Goal: Task Accomplishment & Management: Complete application form

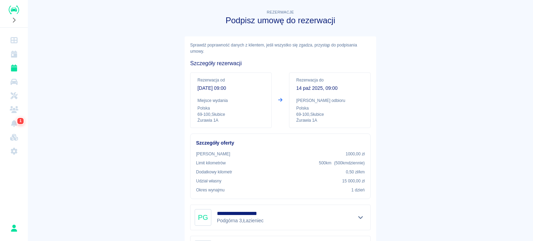
scroll to position [114, 0]
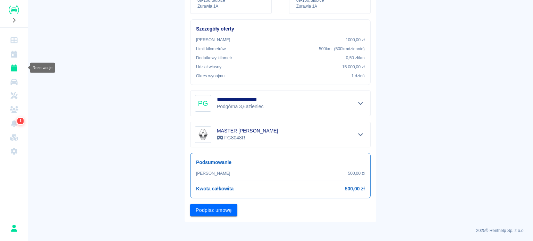
click at [17, 67] on icon "Rezerwacje" at bounding box center [14, 68] width 9 height 7
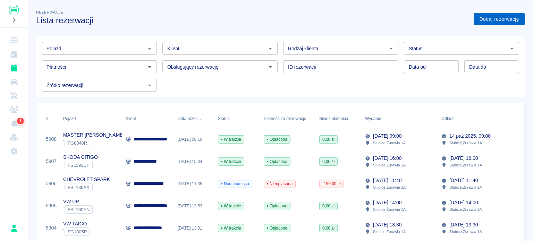
click at [488, 22] on link "Dodaj rezerwację" at bounding box center [498, 19] width 51 height 13
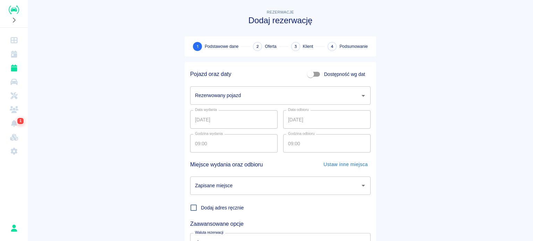
click at [216, 102] on div "Rezerwowany pojazd" at bounding box center [280, 95] width 180 height 18
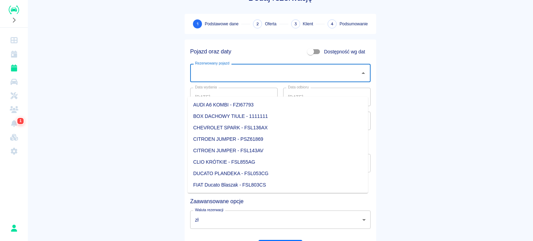
scroll to position [35, 0]
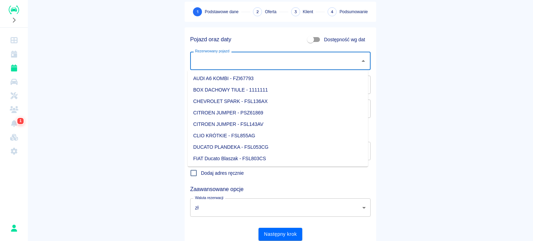
click at [259, 61] on input "Rezerwowany pojazd" at bounding box center [275, 61] width 164 height 12
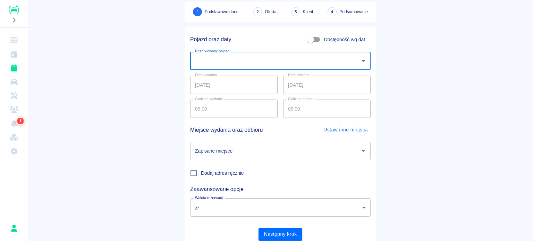
click at [255, 61] on input "Rezerwowany pojazd" at bounding box center [275, 61] width 164 height 12
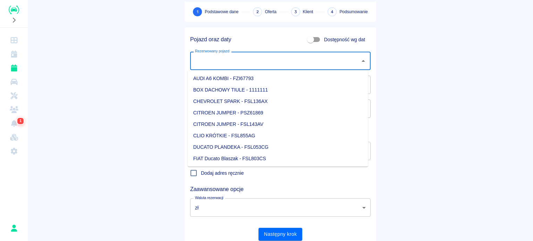
click at [254, 62] on input "Rezerwowany pojazd" at bounding box center [275, 61] width 164 height 12
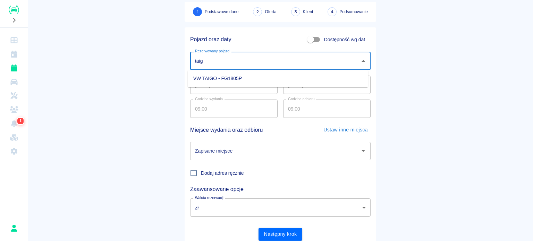
click at [244, 73] on li "VW TAIGO - FG1805P" at bounding box center [278, 78] width 180 height 11
type input "VW TAIGO - FG1805P"
click at [286, 84] on input "[DATE]" at bounding box center [326, 85] width 87 height 18
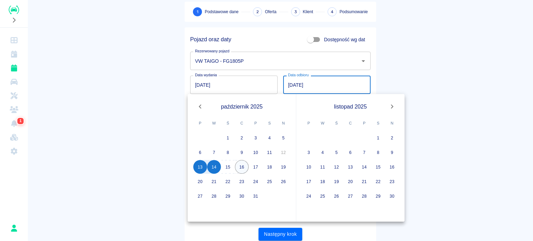
click at [241, 164] on button "16" at bounding box center [242, 167] width 14 height 14
type input "[DATE]"
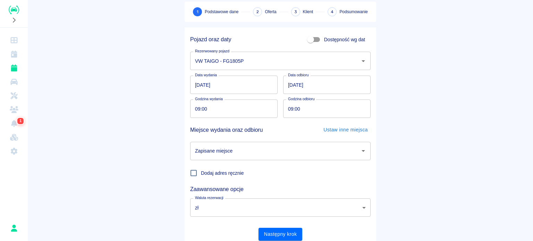
click at [242, 150] on input "Zapisane miejsce" at bounding box center [275, 151] width 164 height 12
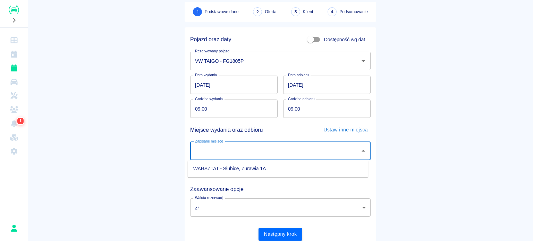
click at [238, 169] on li "WARSZTAT - Słubice, Żurawia 1A" at bounding box center [278, 168] width 180 height 11
type input "WARSZTAT - Słubice, Żurawia 1A"
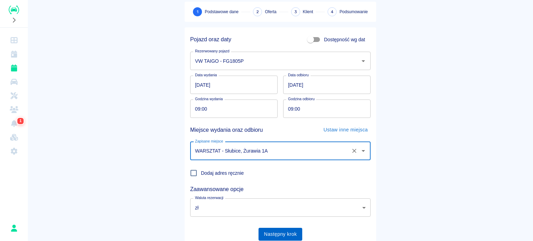
click at [297, 232] on button "Następny krok" at bounding box center [280, 234] width 44 height 13
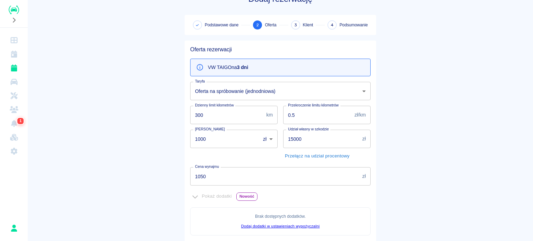
scroll to position [20, 0]
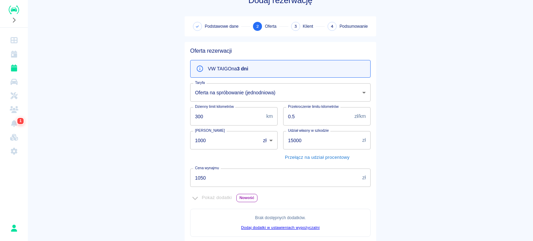
click at [211, 174] on input "1050" at bounding box center [274, 178] width 169 height 18
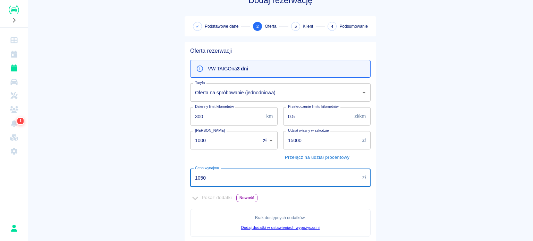
click at [211, 173] on input "1050" at bounding box center [274, 178] width 169 height 18
click at [203, 174] on input "1050" at bounding box center [274, 178] width 169 height 18
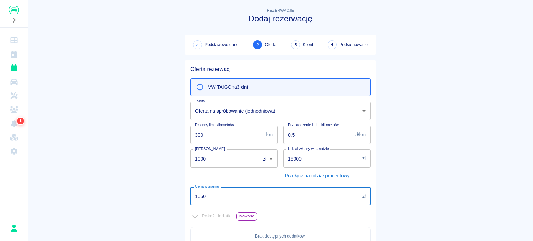
scroll to position [0, 0]
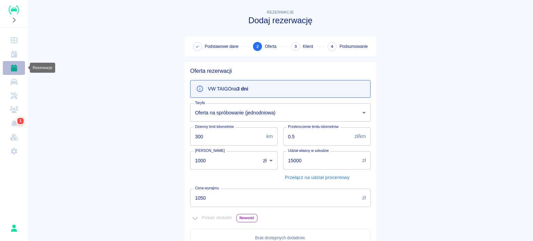
click at [15, 66] on icon "Rezerwacje" at bounding box center [14, 68] width 6 height 7
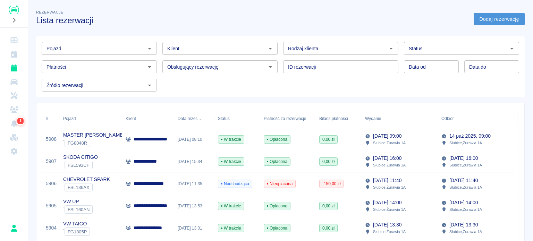
click at [494, 18] on link "Dodaj rezerwację" at bounding box center [498, 19] width 51 height 13
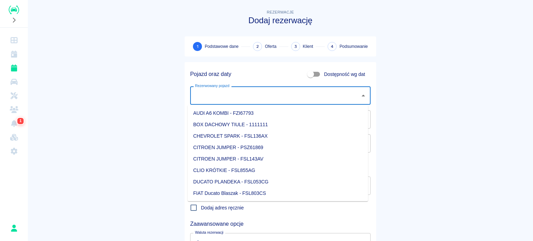
click at [236, 89] on input "Rezerwowany pojazd" at bounding box center [275, 95] width 164 height 12
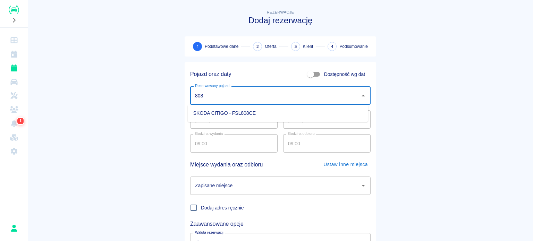
click at [244, 111] on li "SKODA CITIGO - FSL808CE" at bounding box center [278, 113] width 180 height 11
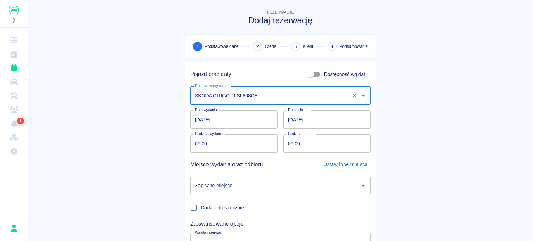
scroll to position [35, 0]
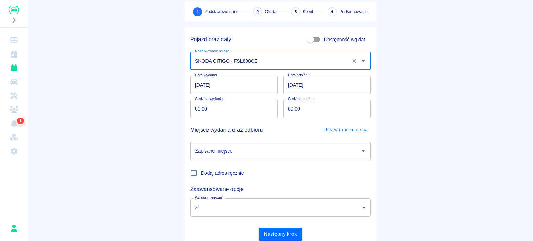
type input "SKODA CITIGO - FSL808CE"
click at [286, 88] on input "[DATE]" at bounding box center [326, 85] width 87 height 18
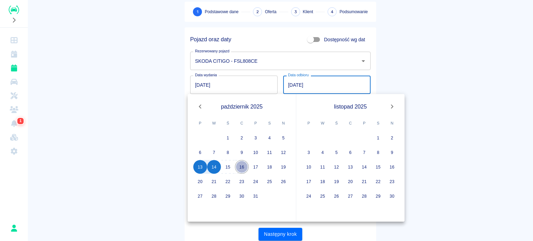
click at [241, 162] on button "16" at bounding box center [242, 167] width 14 height 14
type input "[DATE]"
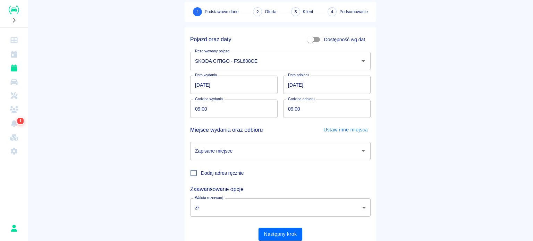
click at [211, 161] on div "Dodaj adres ręcznie" at bounding box center [278, 170] width 186 height 20
click at [216, 157] on div "Zapisane miejsce" at bounding box center [280, 151] width 180 height 18
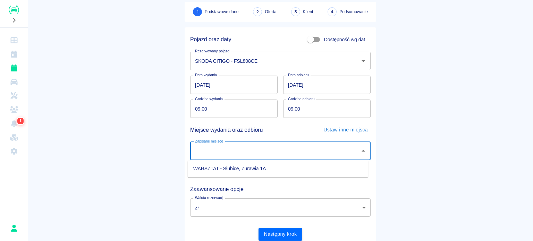
click at [227, 169] on li "WARSZTAT - Słubice, Żurawia 1A" at bounding box center [278, 168] width 180 height 11
type input "WARSZTAT - Słubice, Żurawia 1A"
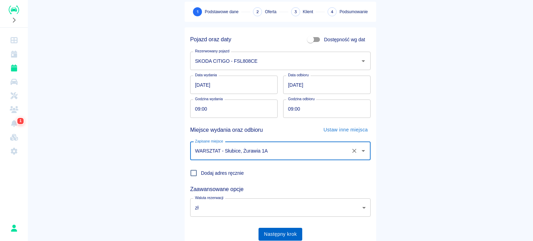
click at [278, 232] on button "Następny krok" at bounding box center [280, 234] width 44 height 13
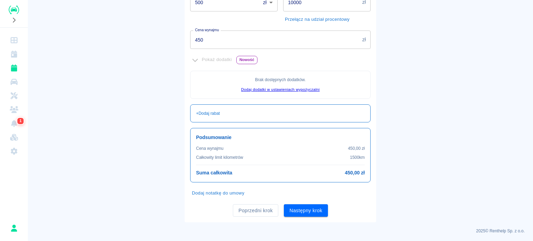
scroll to position [159, 0]
click at [311, 210] on button "Następny krok" at bounding box center [306, 210] width 44 height 13
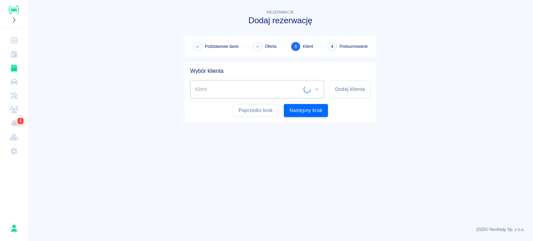
scroll to position [0, 0]
click at [213, 92] on input "Klient" at bounding box center [251, 89] width 117 height 12
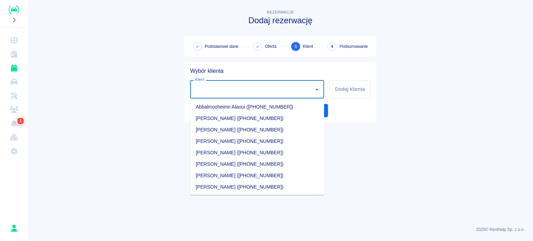
click at [212, 83] on div "Klient" at bounding box center [257, 89] width 134 height 18
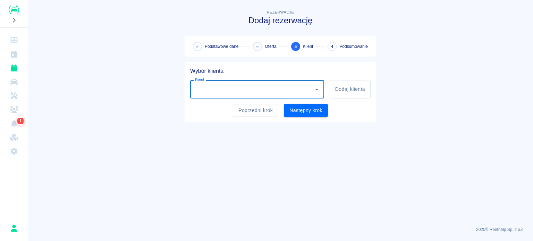
click at [159, 88] on main "Rezerwacje Dodaj rezerwację Podstawowe dane Oferta 3 Klient 4 Podsumowanie Wybó…" at bounding box center [280, 114] width 505 height 213
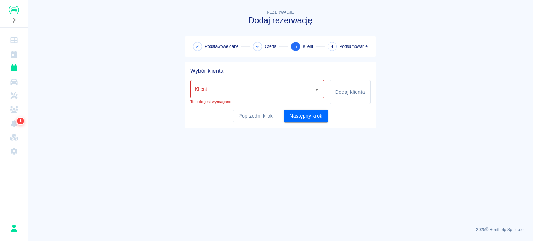
click at [272, 91] on input "Klient" at bounding box center [251, 89] width 117 height 12
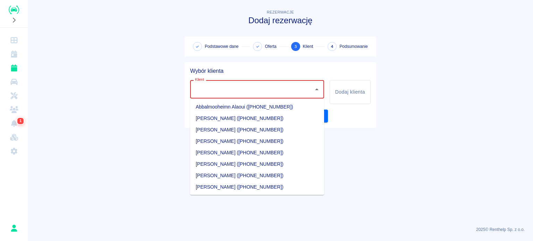
drag, startPoint x: 96, startPoint y: 59, endPoint x: 256, endPoint y: 125, distance: 172.9
click at [96, 59] on main "Rezerwacje Dodaj rezerwację Podstawowe dane Oferta 3 Klient 4 Podsumowanie Wybó…" at bounding box center [280, 114] width 505 height 213
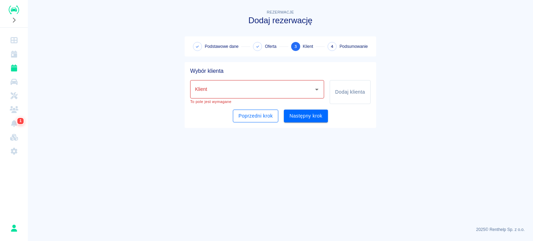
click at [234, 113] on button "Poprzedni krok" at bounding box center [255, 116] width 45 height 13
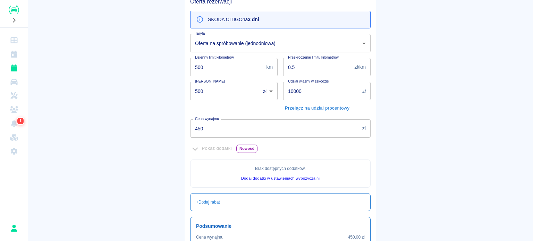
scroll to position [159, 0]
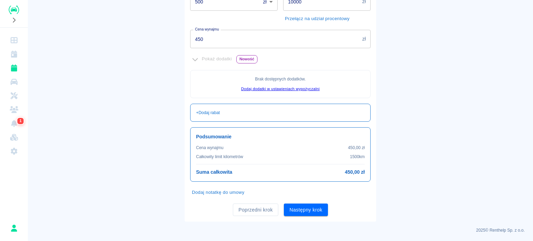
click at [252, 220] on div "Oferta rezerwacji SKODA CITIGO na 3 dni Taryfa Oferta na spróbowanie (jednodnio…" at bounding box center [280, 62] width 191 height 318
click at [255, 209] on button "Poprzedni krok" at bounding box center [255, 210] width 45 height 13
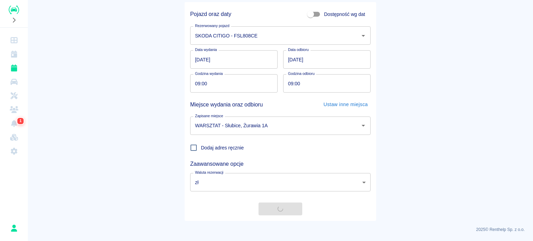
scroll to position [60, 0]
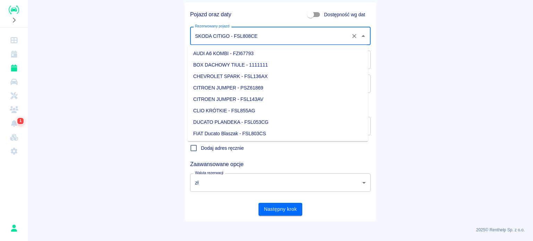
click at [258, 40] on input "SKODA CITIGO - FSL808CE" at bounding box center [270, 36] width 155 height 12
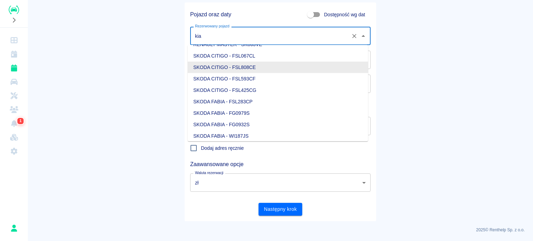
scroll to position [0, 0]
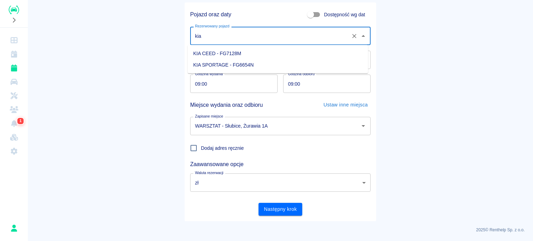
click at [241, 51] on li "KIA CEED - FG7128M" at bounding box center [278, 53] width 180 height 11
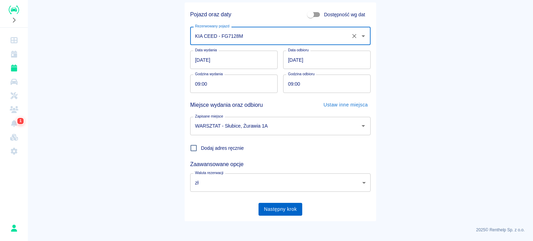
type input "KIA CEED - FG7128M"
click at [287, 204] on button "Następny krok" at bounding box center [280, 209] width 44 height 13
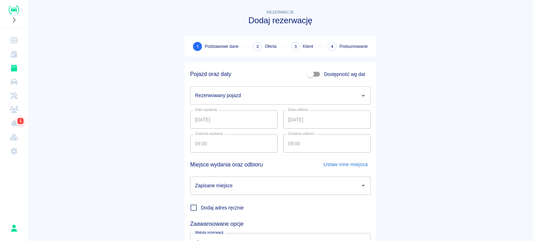
click at [279, 98] on input "Rezerwowany pojazd" at bounding box center [275, 95] width 164 height 12
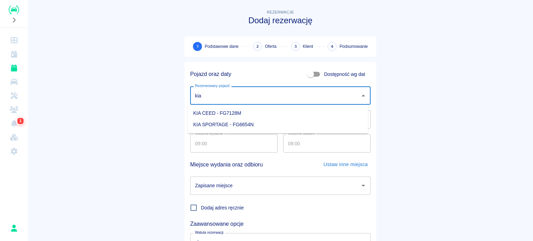
click at [258, 111] on li "KIA CEED - FG7128M" at bounding box center [278, 113] width 180 height 11
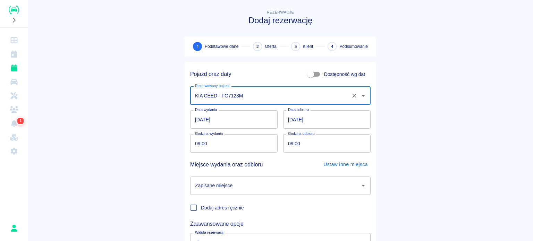
type input "KIA CEED - FG7128M"
click at [291, 116] on input "[DATE]" at bounding box center [326, 119] width 87 height 18
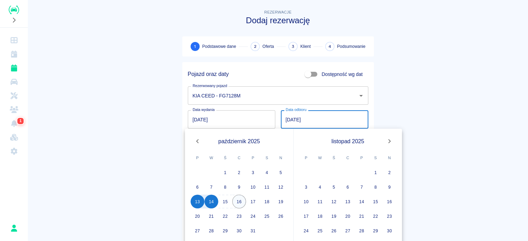
click at [240, 198] on button "16" at bounding box center [239, 202] width 14 height 14
type input "[DATE]"
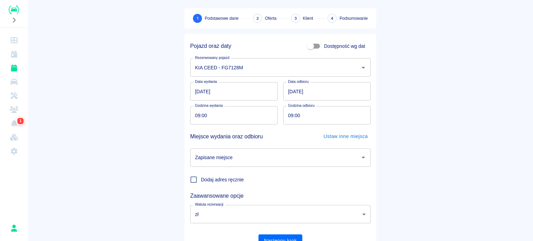
scroll to position [60, 0]
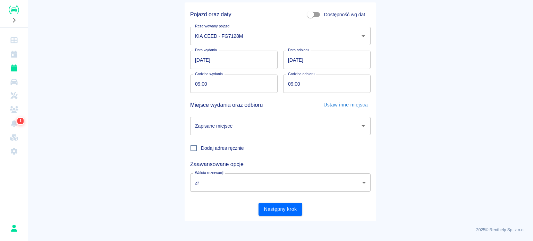
click at [254, 131] on input "Zapisane miejsce" at bounding box center [275, 126] width 164 height 12
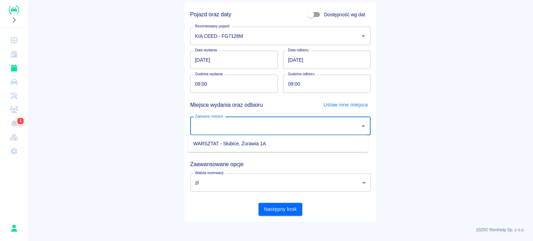
click at [250, 144] on li "WARSZTAT - Słubice, Żurawia 1A" at bounding box center [278, 143] width 180 height 11
type input "WARSZTAT - Słubice, Żurawia 1A"
click at [273, 195] on div "Pojazd oraz daty Dostępność wg dat Rezerwowany pojazd KIA CEED - FG7128M Rezerw…" at bounding box center [278, 108] width 186 height 213
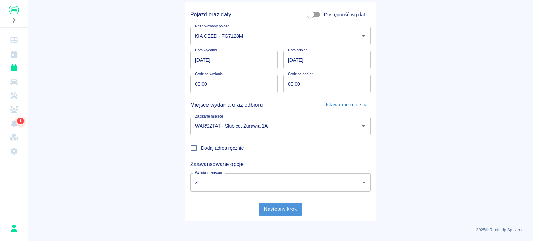
click at [273, 203] on button "Następny krok" at bounding box center [280, 209] width 44 height 13
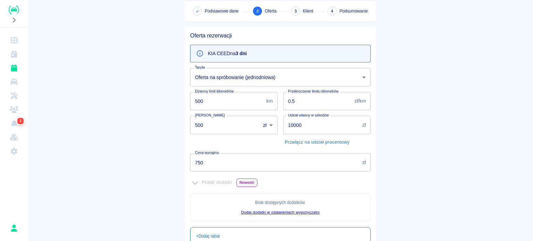
scroll to position [20, 0]
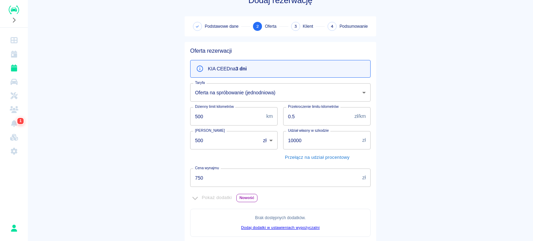
click at [219, 172] on input "750" at bounding box center [274, 178] width 169 height 18
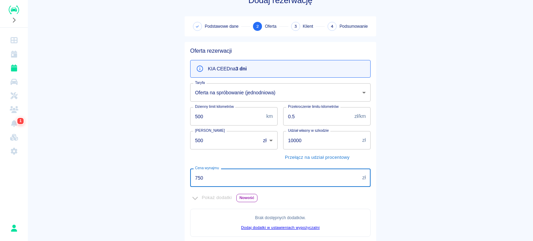
drag, startPoint x: 205, startPoint y: 177, endPoint x: 186, endPoint y: 179, distance: 19.2
click at [186, 179] on div "Cena wynajmu 750 zł Cena wynajmu" at bounding box center [278, 175] width 186 height 24
type input "600"
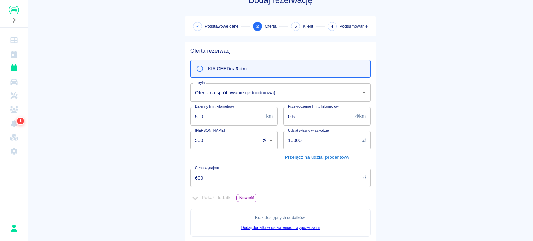
click at [176, 145] on div "Rezerwacje Dodaj rezerwację Podstawowe dane 2 Oferta 3 Klient 4 Podsumowanie Of…" at bounding box center [280, 172] width 208 height 378
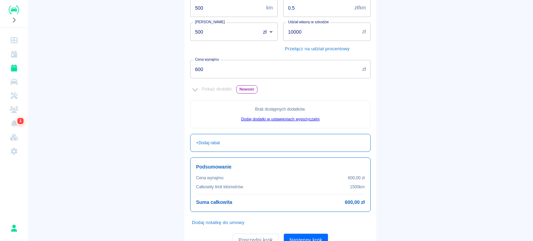
scroll to position [159, 0]
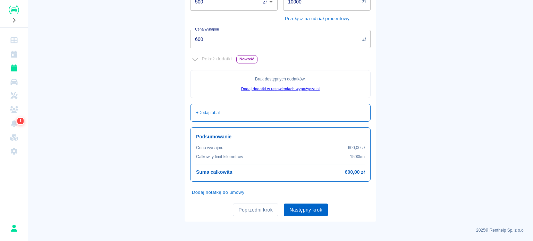
click at [315, 207] on button "Następny krok" at bounding box center [306, 210] width 44 height 13
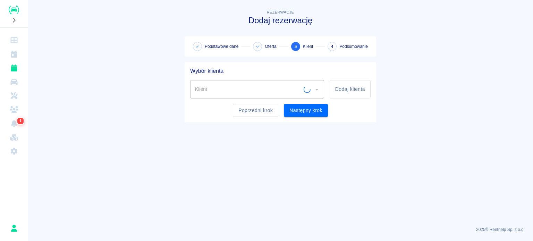
scroll to position [0, 0]
click at [356, 92] on button "Dodaj klienta" at bounding box center [349, 89] width 41 height 18
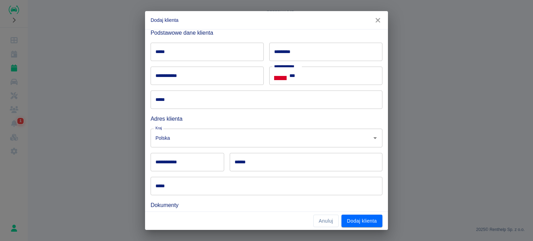
scroll to position [35, 0]
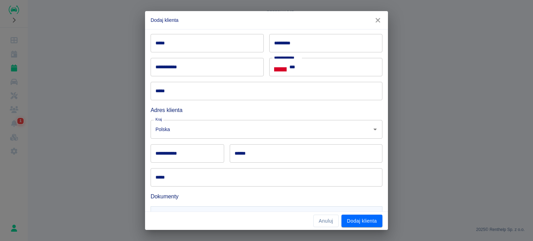
click at [184, 40] on input "*****" at bounding box center [207, 43] width 113 height 18
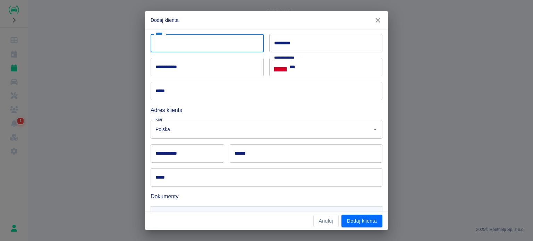
click at [161, 43] on input "*****" at bounding box center [207, 43] width 113 height 18
type input "*******"
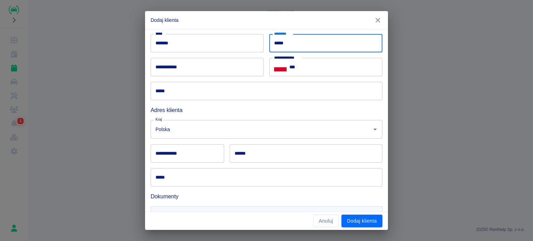
type input "*****"
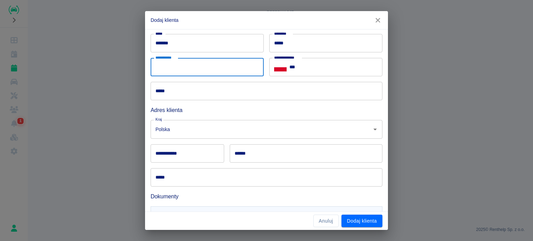
click at [206, 89] on input "*****" at bounding box center [267, 91] width 232 height 18
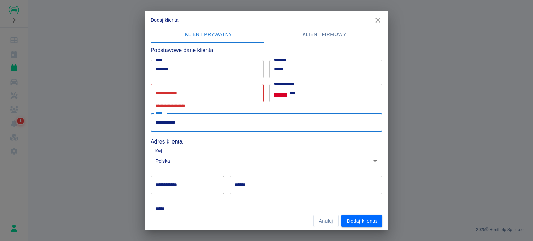
scroll to position [7, 0]
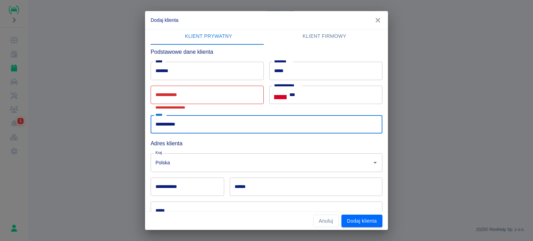
type input "**********"
click at [202, 92] on input "**********" at bounding box center [207, 95] width 113 height 18
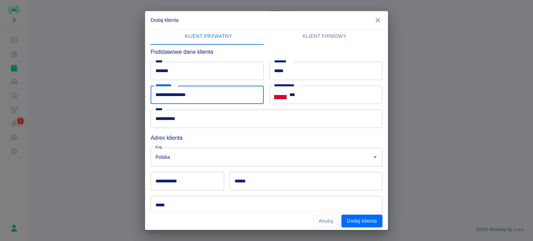
type input "**********"
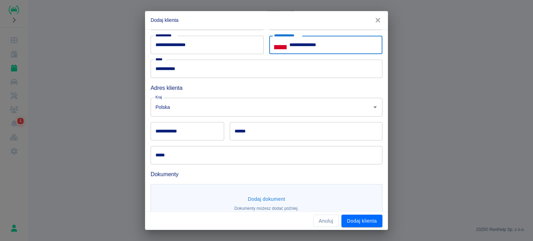
scroll to position [71, 0]
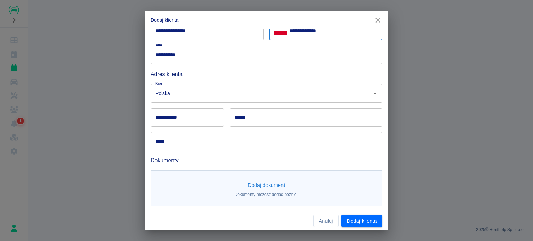
type input "**********"
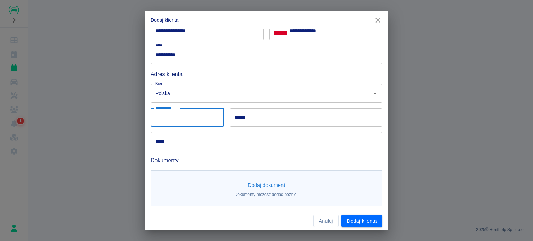
click at [197, 119] on input "**********" at bounding box center [188, 117] width 74 height 18
type input "******"
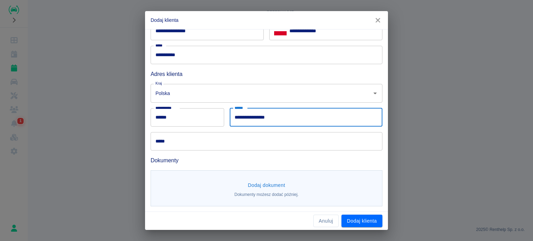
type input "**********"
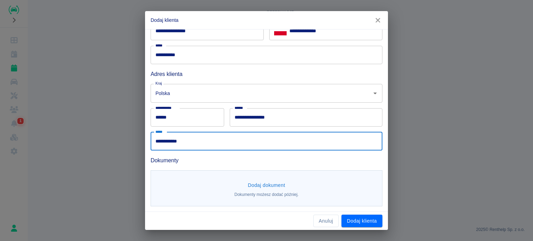
type input "**********"
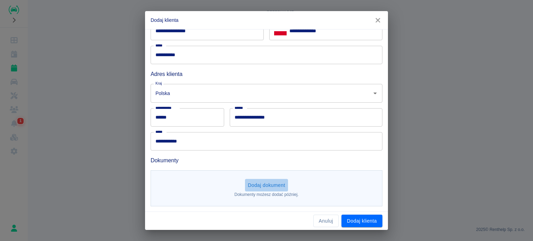
click at [275, 188] on button "Dodaj dokument" at bounding box center [266, 185] width 43 height 13
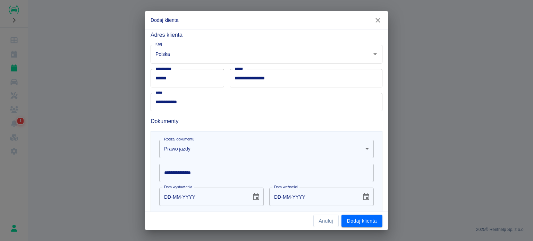
scroll to position [172, 0]
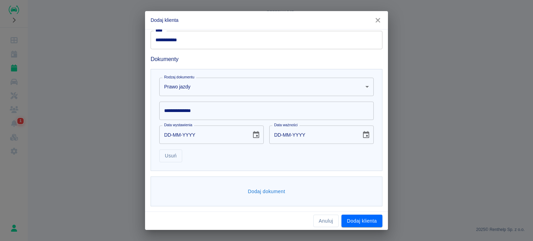
click at [226, 118] on input "**********" at bounding box center [266, 111] width 214 height 18
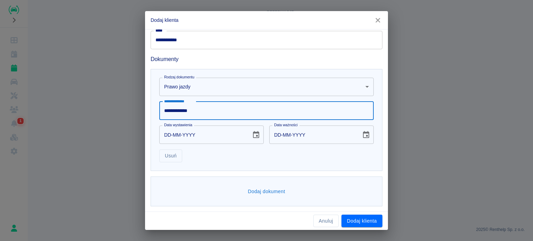
type input "**********"
click at [164, 132] on input "DD-MM-YYYY" at bounding box center [202, 135] width 87 height 18
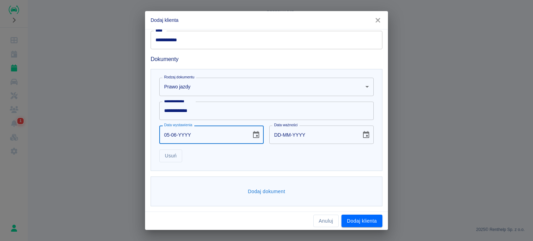
type input "05-06-0007"
type input "05-06-0017"
type input "05-06-YYYY"
type input "DD-MM-YYYY"
type input "05-06-0001"
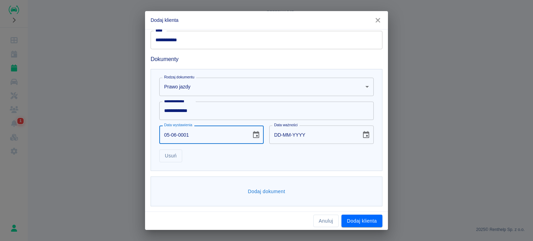
type input "05-06-0011"
type input "05-06-0019"
type input "05-06-0029"
type input "05-06-0197"
type input "05-06-0207"
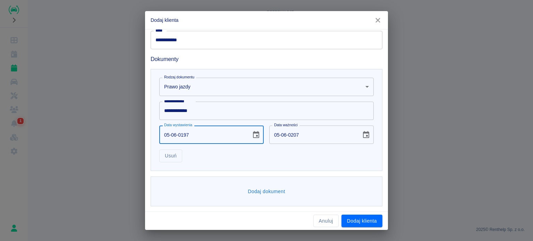
type input "05-06-0007"
type input "05-06-0017"
type input "05-06-YYYY"
type input "DD-MM-YYYY"
type input "05-06-0001"
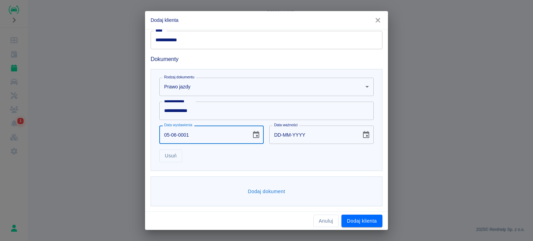
type input "05-06-0011"
type input "05-06-0019"
type input "05-06-0029"
type input "05-06-0199"
type input "05-06-0209"
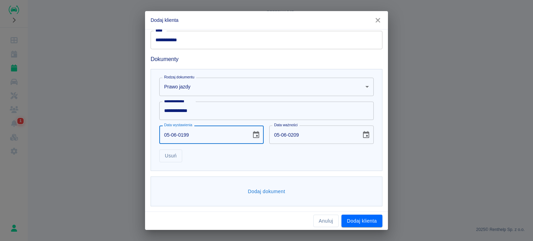
type input "05-06-1997"
type input "05-06-2007"
type input "05-06-1997"
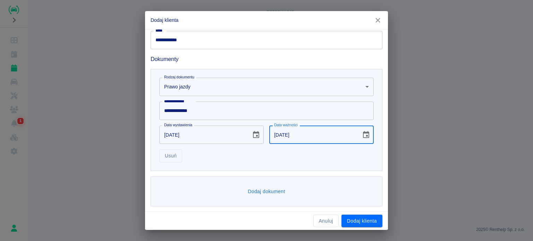
click at [275, 131] on input "05-06-2007" at bounding box center [312, 135] width 87 height 18
click at [281, 133] on input "DD-06-2007" at bounding box center [312, 135] width 87 height 18
click at [290, 136] on input "DD-MM-2007" at bounding box center [312, 135] width 87 height 18
type input "DD-MM-YYYY"
click at [272, 193] on button "Dodaj dokument" at bounding box center [266, 191] width 43 height 13
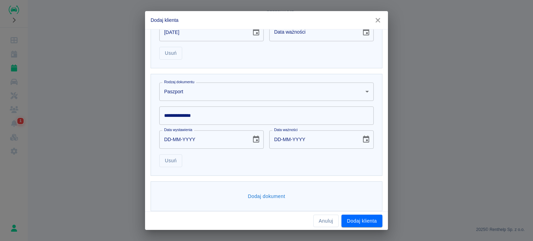
scroll to position [245, 0]
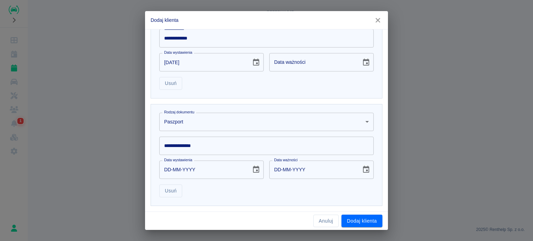
click at [221, 119] on body "**********" at bounding box center [266, 120] width 533 height 241
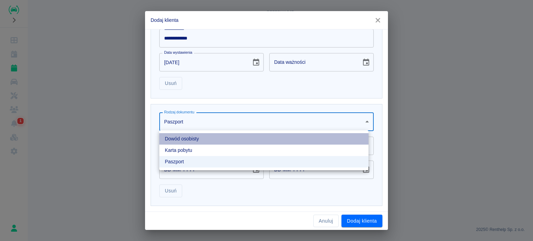
click at [197, 141] on li "Dowód osobisty" at bounding box center [263, 138] width 209 height 11
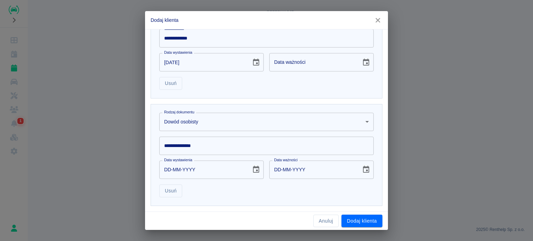
click at [197, 143] on input "**********" at bounding box center [266, 146] width 214 height 18
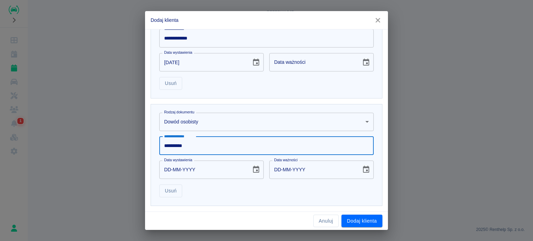
type input "**********"
click at [161, 168] on input "DD-MM-YYYY" at bounding box center [202, 170] width 87 height 18
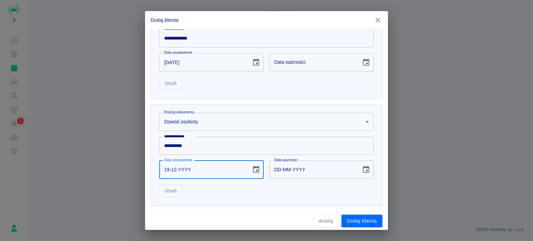
type input "19-12-0002"
type input "19-12-0012"
type input "19-12-0020"
type input "19-12-0030"
type input "19-12-0202"
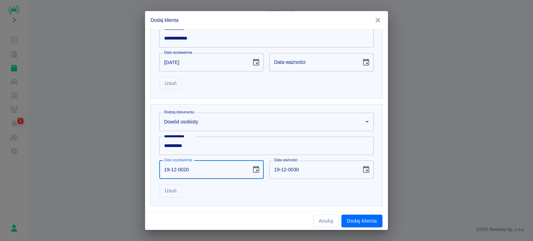
type input "19-12-0212"
type input "19-12-2024"
type input "19-12-2034"
type input "19-12-2024"
click at [276, 168] on input "19-12-2034" at bounding box center [312, 170] width 87 height 18
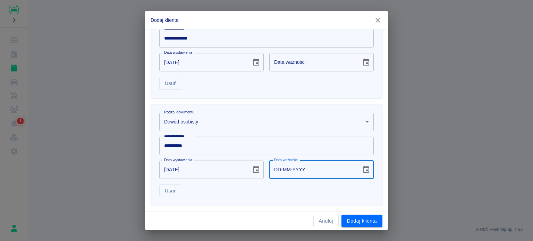
type input "DD-MM-YYYY"
click at [278, 92] on div "**********" at bounding box center [267, 48] width 232 height 102
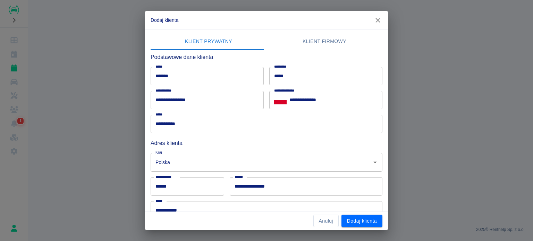
scroll to position [0, 0]
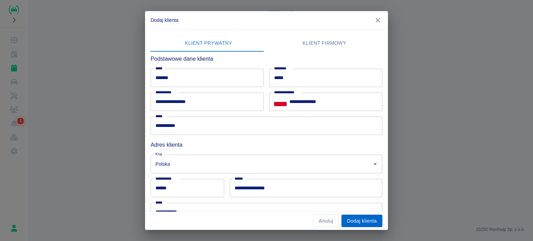
click at [376, 222] on button "Dodaj klienta" at bounding box center [361, 221] width 41 height 13
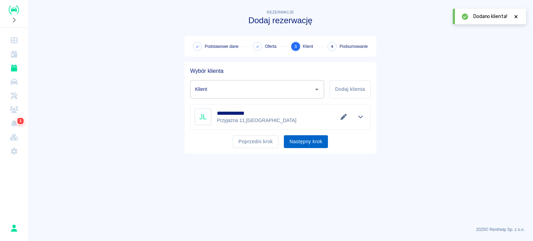
click at [311, 140] on button "Następny krok" at bounding box center [306, 141] width 44 height 13
type input "Jolanta Lekka (+48531565200)"
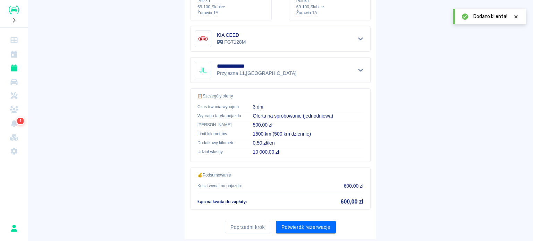
scroll to position [132, 0]
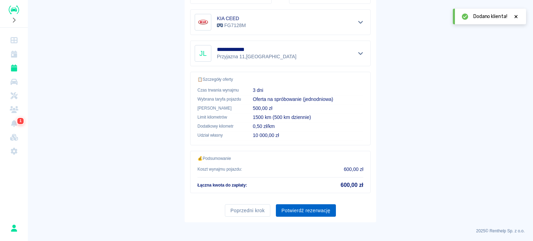
click at [292, 214] on button "Potwierdź rezerwację" at bounding box center [306, 210] width 60 height 13
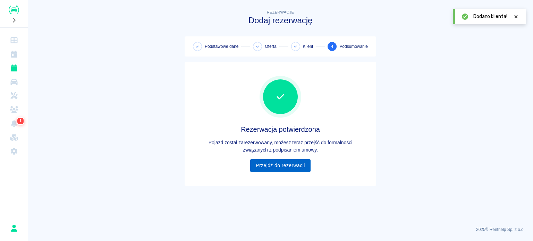
click at [305, 165] on link "Przejdź do rezerwacji" at bounding box center [280, 165] width 60 height 13
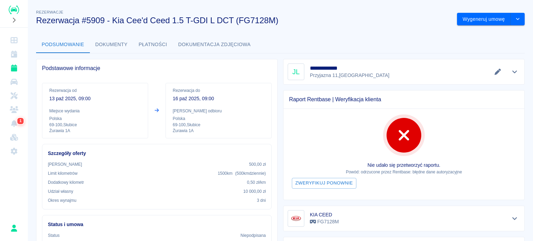
scroll to position [139, 0]
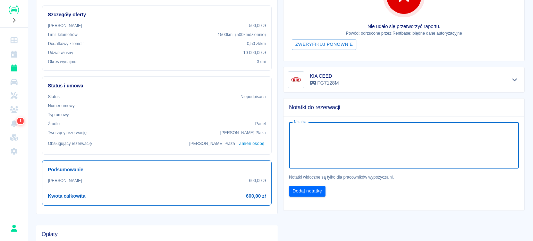
click at [308, 145] on textarea "Notatka" at bounding box center [404, 145] width 220 height 35
click at [319, 138] on textarea "zapl" at bounding box center [404, 145] width 220 height 35
type textarea "z"
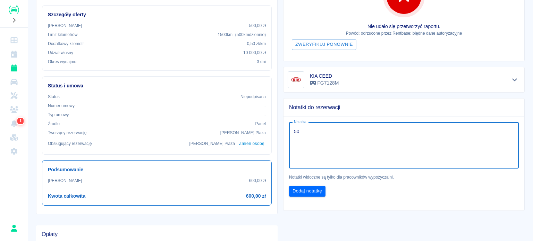
type textarea "5"
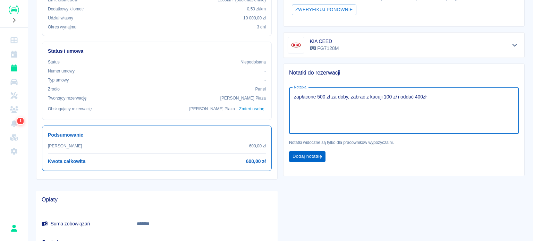
type textarea "zapłacone 500 zł za doby, zabrać z kacuji 100 zł i oddać 400zł"
click at [306, 155] on button "Dodaj notatkę" at bounding box center [307, 156] width 36 height 11
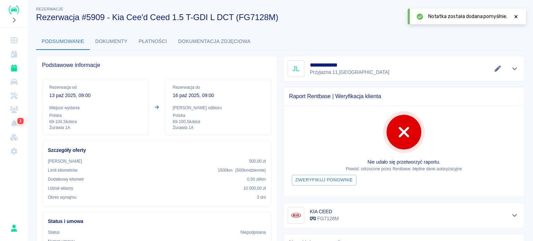
scroll to position [0, 0]
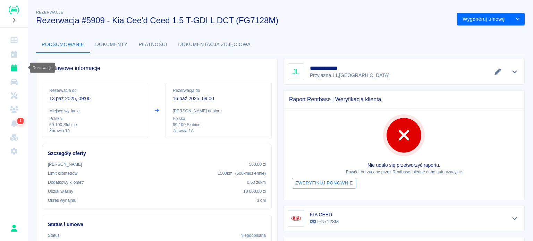
click at [15, 70] on icon "Rezerwacje" at bounding box center [14, 68] width 6 height 7
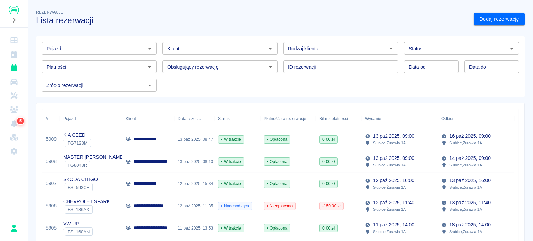
click at [111, 52] on input "Pojazd" at bounding box center [94, 48] width 100 height 9
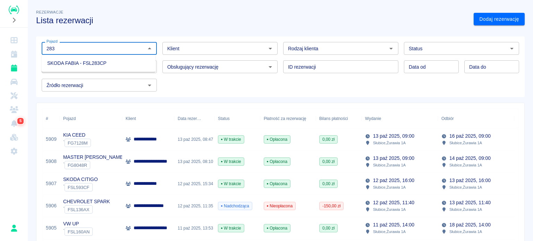
click at [107, 63] on li "SKODA FABIA - FSL283CP" at bounding box center [99, 63] width 114 height 11
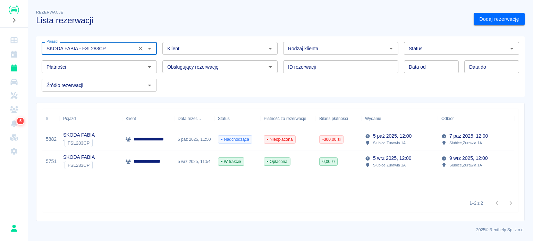
type input "SKODA FABIA - FSL283CP"
click at [121, 144] on div "SKODA FABIA ` FSL283CP" at bounding box center [91, 139] width 62 height 22
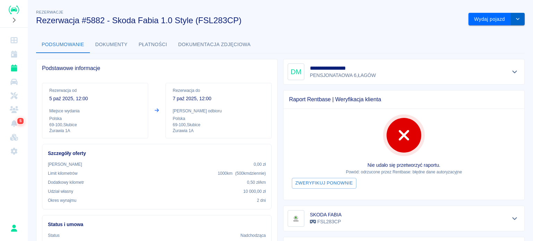
click at [511, 25] on button "drop-down" at bounding box center [518, 19] width 14 height 13
click at [517, 18] on button "drop-down" at bounding box center [518, 19] width 14 height 13
click at [18, 70] on link "Rezerwacje" at bounding box center [14, 68] width 22 height 14
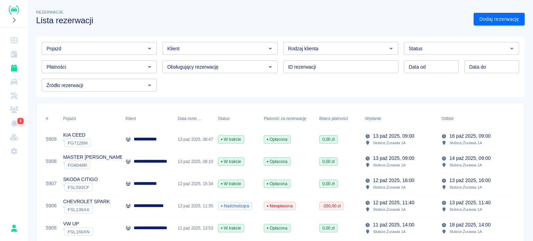
click at [92, 50] on input "Pojazd" at bounding box center [94, 48] width 100 height 9
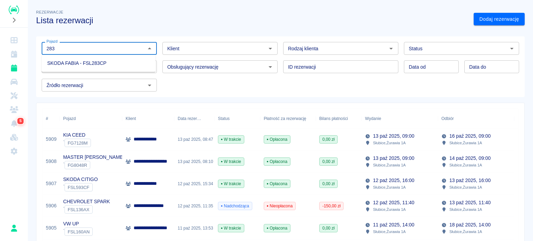
click at [101, 62] on li "SKODA FABIA - FSL283CP" at bounding box center [99, 63] width 114 height 11
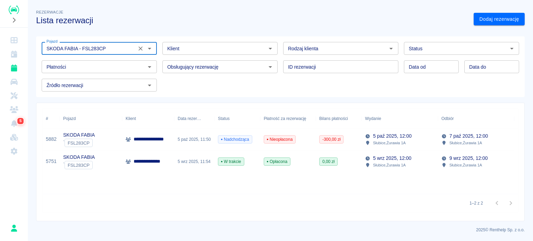
type input "SKODA FABIA - FSL283CP"
click at [137, 50] on icon "Wyczyść" at bounding box center [140, 48] width 7 height 7
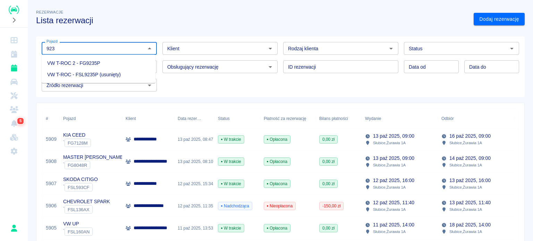
click at [105, 62] on li "VW T-ROC 2 - FG9235P" at bounding box center [99, 63] width 114 height 11
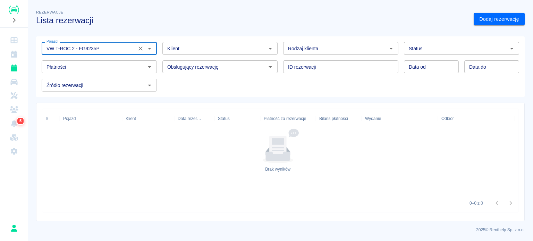
click at [432, 43] on div "Status" at bounding box center [461, 48] width 115 height 13
type input "VW T-ROC 2 - FG9235P"
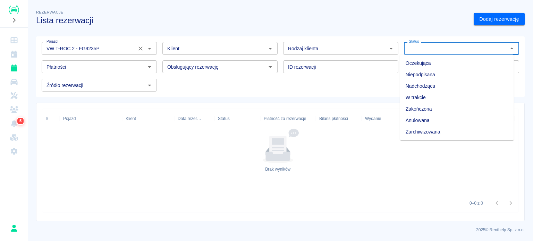
click at [431, 61] on li "Oczekująca" at bounding box center [457, 63] width 114 height 11
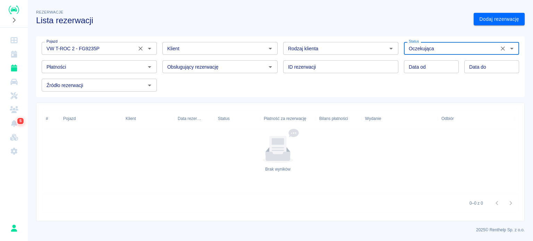
click at [428, 49] on input "Oczekująca" at bounding box center [451, 48] width 91 height 9
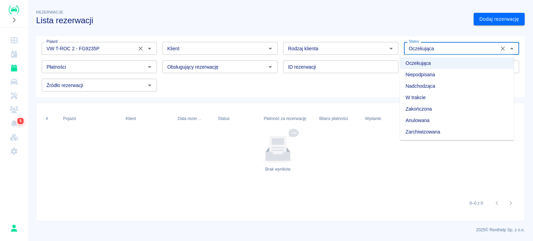
click at [418, 128] on li "Zarchiwizowana" at bounding box center [457, 131] width 114 height 11
type input "Zarchiwizowana"
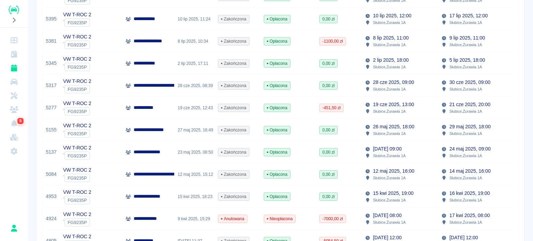
scroll to position [286, 0]
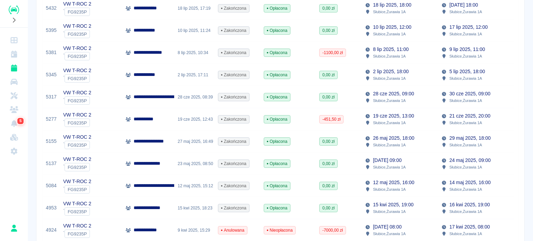
click at [204, 79] on div "2 lip 2025, 17:11" at bounding box center [194, 75] width 40 height 22
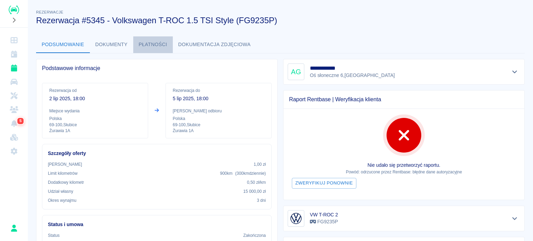
click at [146, 44] on button "Płatności" at bounding box center [153, 44] width 40 height 17
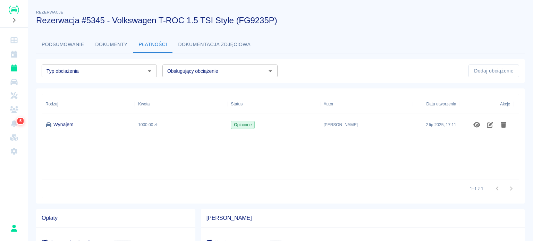
click at [99, 45] on button "Dokumenty" at bounding box center [111, 44] width 43 height 17
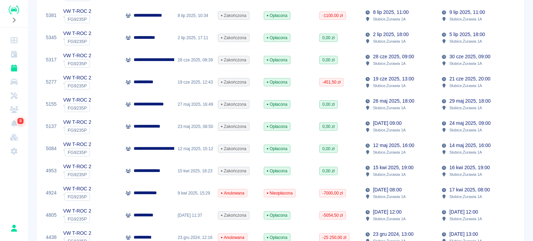
scroll to position [312, 0]
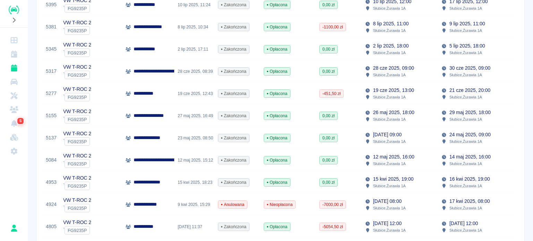
click at [178, 76] on div "28 cze 2025, 08:39" at bounding box center [194, 71] width 40 height 22
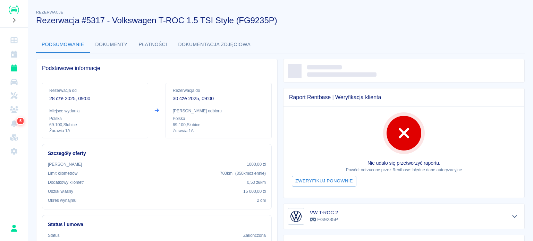
click at [123, 48] on button "Dokumenty" at bounding box center [111, 44] width 43 height 17
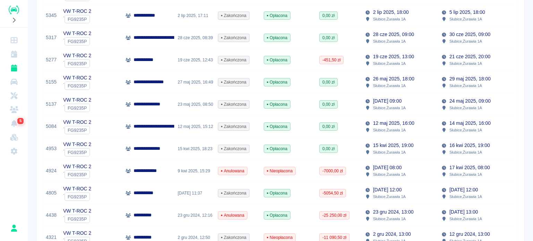
scroll to position [277, 0]
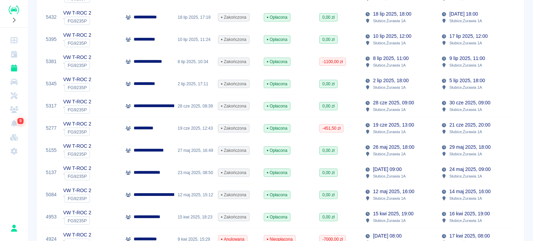
click at [167, 91] on div "**********" at bounding box center [148, 84] width 52 height 22
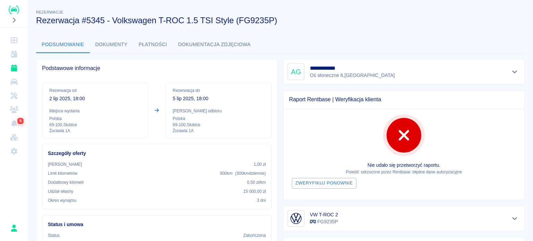
click at [105, 47] on button "Dokumenty" at bounding box center [111, 44] width 43 height 17
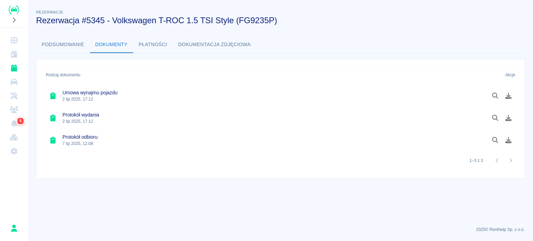
click at [57, 44] on button "Podsumowanie" at bounding box center [63, 44] width 54 height 17
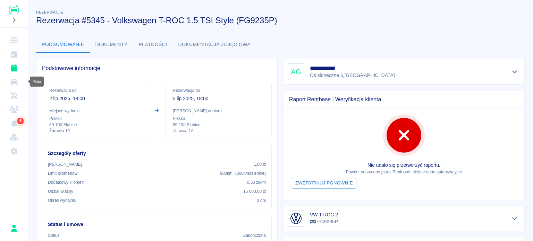
click at [9, 71] on link "Rezerwacje" at bounding box center [14, 68] width 22 height 14
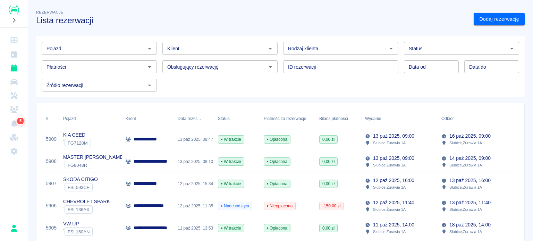
click at [82, 49] on input "Pojazd" at bounding box center [94, 48] width 100 height 9
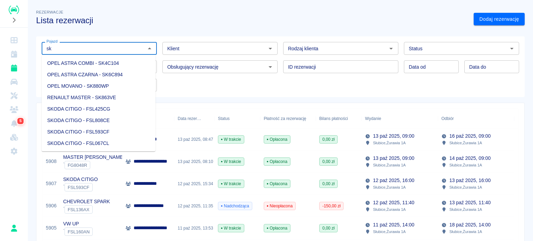
click at [91, 64] on li "OPEL ASTRA COMBI - SK4C104" at bounding box center [99, 63] width 114 height 11
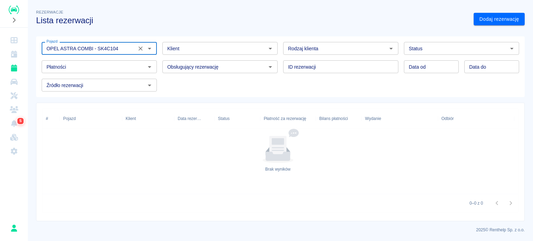
type input "OPEL ASTRA COMBI - SK4C104"
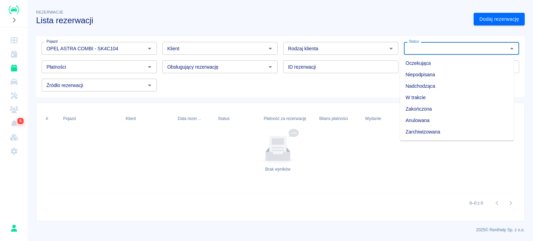
click at [457, 49] on input "Status" at bounding box center [456, 48] width 100 height 9
click at [424, 133] on li "Zarchiwizowana" at bounding box center [457, 131] width 114 height 11
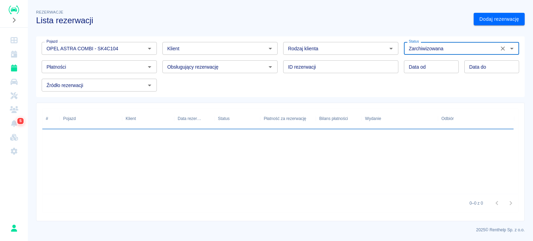
type input "Zarchiwizowana"
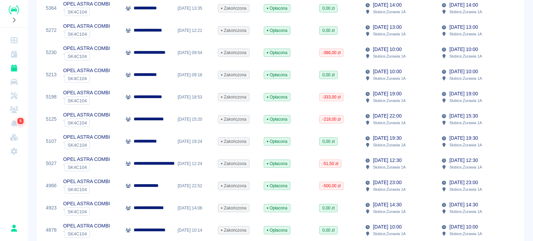
scroll to position [252, 0]
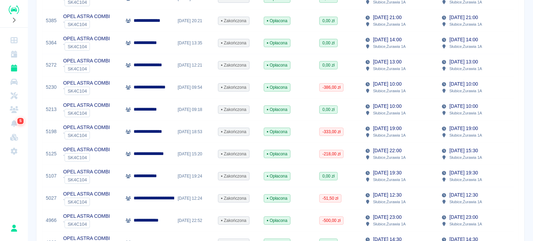
click at [172, 68] on div "**********" at bounding box center [148, 65] width 52 height 22
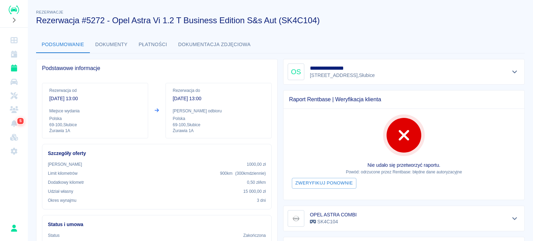
click at [98, 40] on button "Dokumenty" at bounding box center [111, 44] width 43 height 17
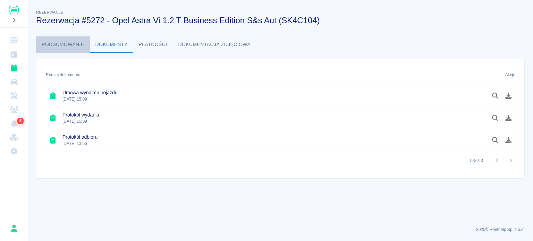
click at [83, 45] on button "Podsumowanie" at bounding box center [63, 44] width 54 height 17
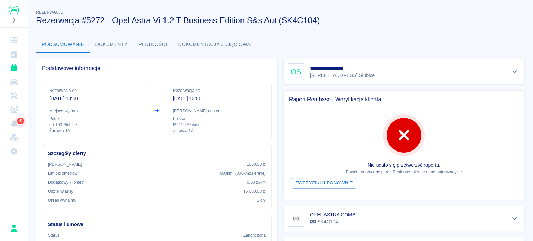
click at [104, 44] on button "Dokumenty" at bounding box center [111, 44] width 43 height 17
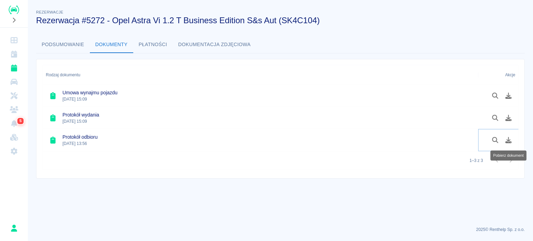
click at [511, 140] on icon "Pobierz dokument" at bounding box center [508, 140] width 8 height 6
click at [63, 43] on button "Podsumowanie" at bounding box center [63, 44] width 54 height 17
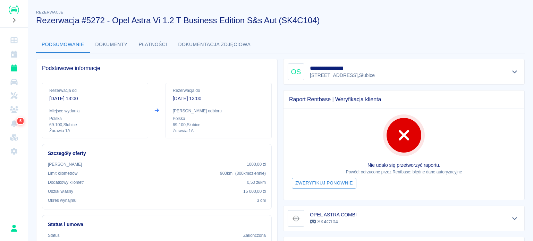
click at [114, 54] on div "Podstawowe informacje Rezerwacja od 18 cze 2025, 13:00 Miejsce wydania Polska 6…" at bounding box center [154, 206] width 247 height 307
click at [117, 47] on button "Dokumenty" at bounding box center [111, 44] width 43 height 17
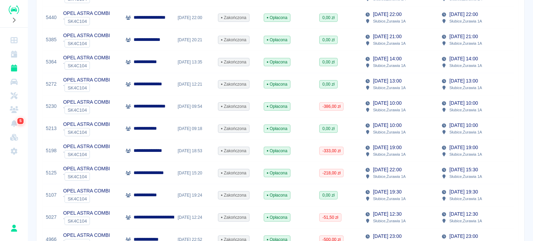
scroll to position [243, 0]
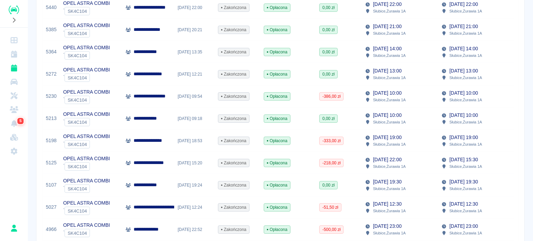
click at [159, 103] on div "**********" at bounding box center [148, 96] width 52 height 22
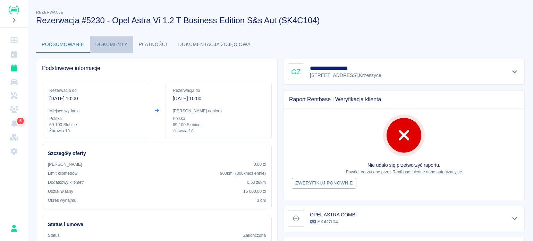
click at [120, 45] on button "Dokumenty" at bounding box center [111, 44] width 43 height 17
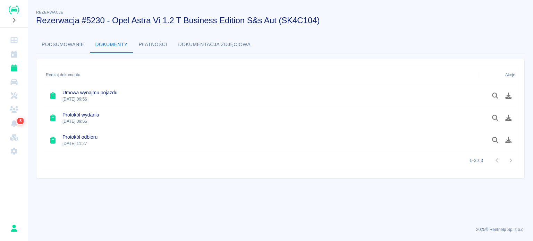
click at [76, 49] on button "Podsumowanie" at bounding box center [63, 44] width 54 height 17
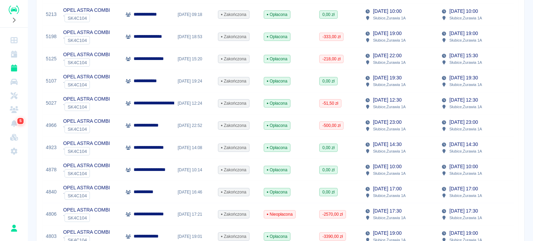
scroll to position [277, 0]
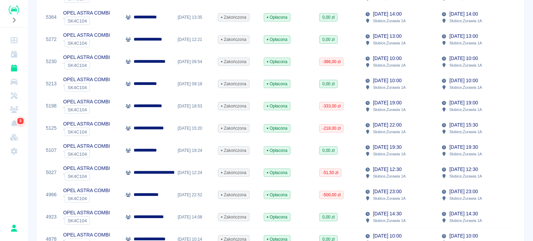
click at [117, 41] on div "OPEL ASTRA COMBI ` SK4C104" at bounding box center [91, 39] width 62 height 22
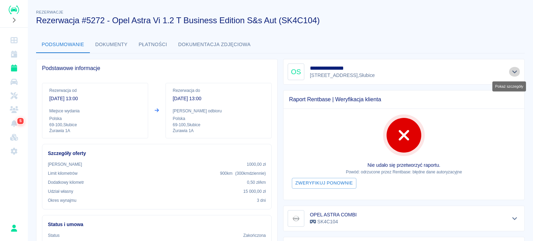
click at [511, 75] on button "Pokaż szczegóły" at bounding box center [514, 72] width 11 height 10
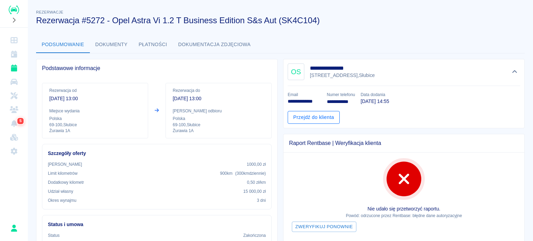
click at [313, 119] on link "Przejdź do klienta" at bounding box center [314, 117] width 52 height 13
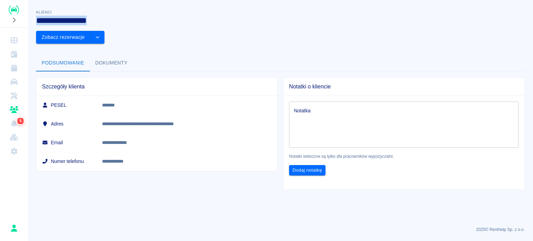
drag, startPoint x: 38, startPoint y: 21, endPoint x: 96, endPoint y: 17, distance: 58.0
click at [96, 17] on h3 "**********" at bounding box center [243, 21] width 414 height 10
copy h3 "**********"
drag, startPoint x: 123, startPoint y: 104, endPoint x: 215, endPoint y: 104, distance: 92.3
click at [215, 114] on td "**********" at bounding box center [186, 123] width 181 height 19
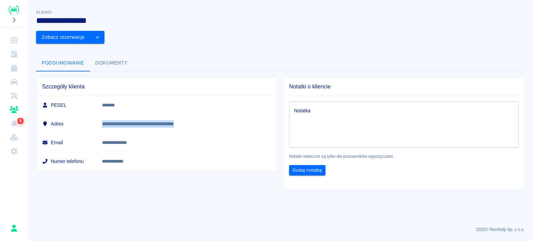
copy p "**********"
drag, startPoint x: 124, startPoint y: 122, endPoint x: 155, endPoint y: 119, distance: 31.7
click at [155, 133] on td "**********" at bounding box center [186, 142] width 181 height 19
drag, startPoint x: 151, startPoint y: 123, endPoint x: 164, endPoint y: 115, distance: 15.7
click at [164, 133] on td "**********" at bounding box center [186, 142] width 181 height 19
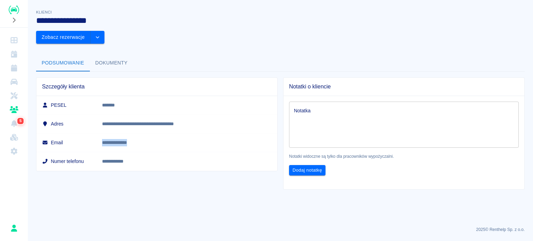
drag, startPoint x: 153, startPoint y: 122, endPoint x: 122, endPoint y: 123, distance: 31.2
click at [122, 133] on td "**********" at bounding box center [186, 142] width 181 height 19
copy p "**********"
drag, startPoint x: 121, startPoint y: 144, endPoint x: 155, endPoint y: 143, distance: 34.0
click at [155, 152] on td "**********" at bounding box center [186, 161] width 181 height 19
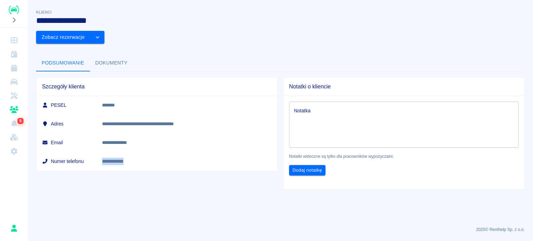
copy link "**********"
click at [118, 55] on button "Dokumenty" at bounding box center [111, 63] width 43 height 17
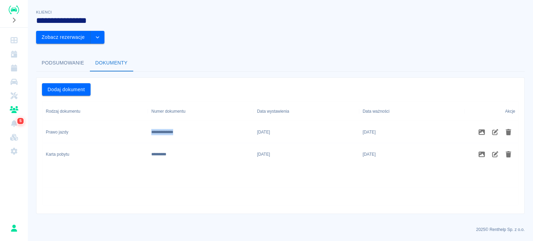
drag, startPoint x: 150, startPoint y: 113, endPoint x: 220, endPoint y: 116, distance: 70.5
click at [220, 121] on div "**********" at bounding box center [200, 132] width 105 height 22
copy div "**********"
drag, startPoint x: 257, startPoint y: 113, endPoint x: 280, endPoint y: 112, distance: 23.6
click at [280, 121] on div "1999-12-28" at bounding box center [306, 132] width 105 height 22
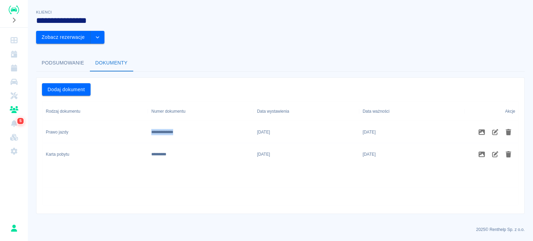
copy div "1999-12-28"
drag, startPoint x: 362, startPoint y: 113, endPoint x: 384, endPoint y: 113, distance: 22.2
click at [384, 121] on div "2081-12-28" at bounding box center [411, 132] width 105 height 22
copy div "2081-12-28"
click at [12, 81] on icon "Flota" at bounding box center [13, 82] width 7 height 6
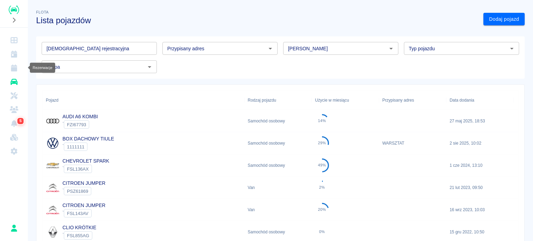
click at [13, 65] on icon "Rezerwacje" at bounding box center [14, 68] width 6 height 7
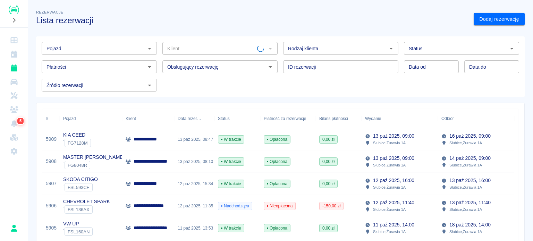
click at [83, 48] on input "Pojazd" at bounding box center [94, 48] width 100 height 9
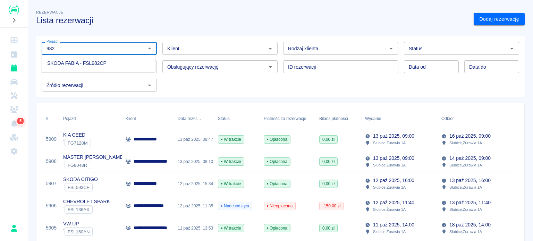
click at [103, 63] on li "SKODA FABIA - FSL982CP" at bounding box center [99, 63] width 114 height 11
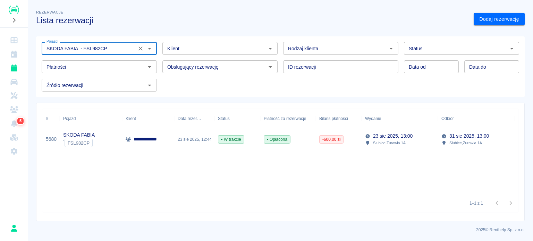
type input "SKODA FABIA - FSL982CP"
click at [465, 49] on input "Status" at bounding box center [456, 48] width 100 height 9
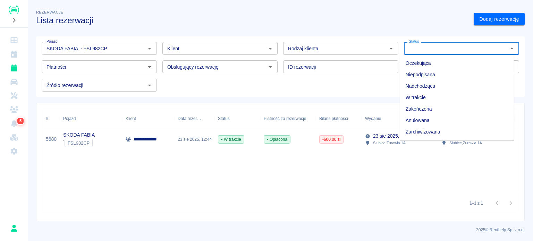
click at [447, 132] on li "Zarchiwizowana" at bounding box center [457, 131] width 114 height 11
type input "Zarchiwizowana"
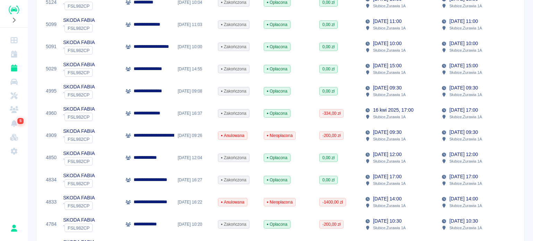
scroll to position [203, 0]
click at [199, 76] on div "1 maj 2025, 14:55" at bounding box center [194, 69] width 40 height 22
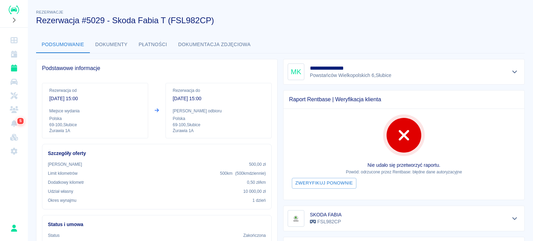
click at [113, 44] on button "Dokumenty" at bounding box center [111, 44] width 43 height 17
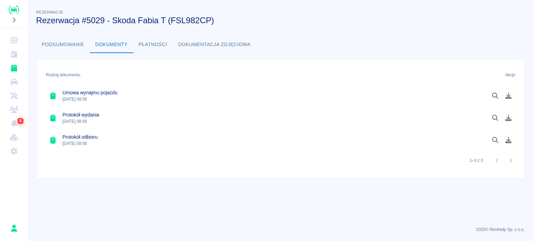
click at [77, 51] on button "Podsumowanie" at bounding box center [63, 44] width 54 height 17
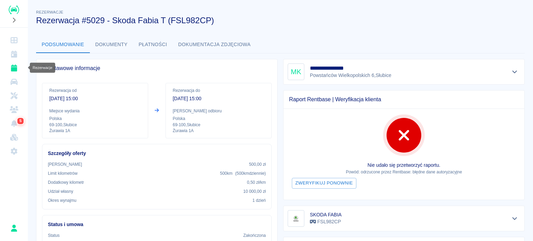
click at [14, 68] on icon "Rezerwacje" at bounding box center [14, 68] width 6 height 7
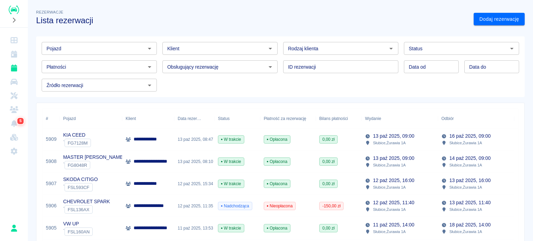
click at [102, 46] on input "Pojazd" at bounding box center [94, 48] width 100 height 9
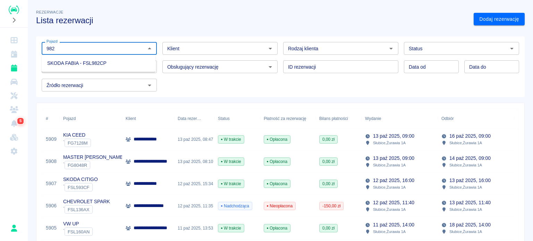
click at [128, 62] on li "SKODA FABIA - FSL982CP" at bounding box center [99, 63] width 114 height 11
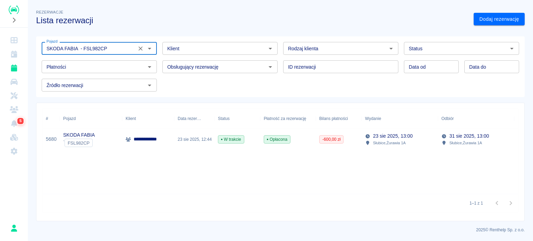
click at [473, 42] on div "Status" at bounding box center [461, 48] width 115 height 13
type input "SKODA FABIA - FSL982CP"
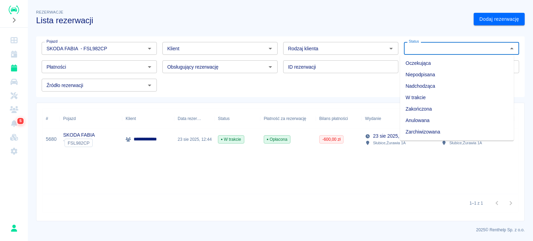
click at [429, 130] on li "Zarchiwizowana" at bounding box center [457, 131] width 114 height 11
type input "Zarchiwizowana"
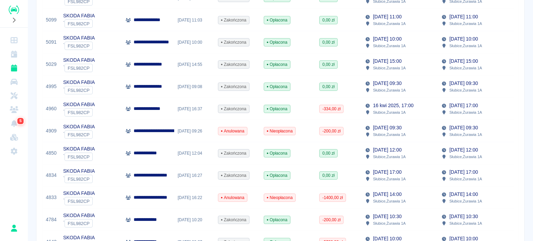
scroll to position [273, 0]
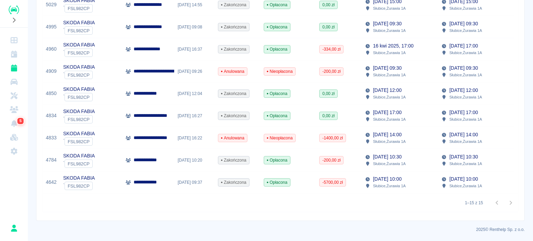
click at [166, 180] on div "**********" at bounding box center [148, 182] width 52 height 22
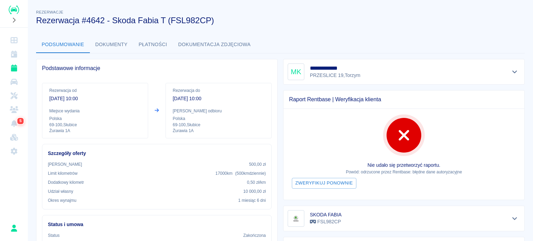
click at [121, 44] on button "Dokumenty" at bounding box center [111, 44] width 43 height 17
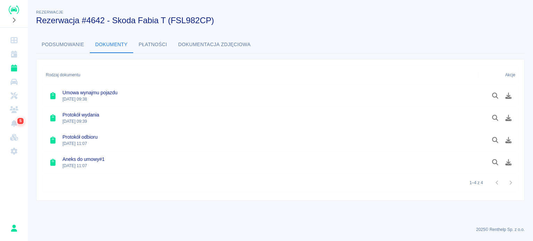
click at [55, 49] on button "Podsumowanie" at bounding box center [63, 44] width 54 height 17
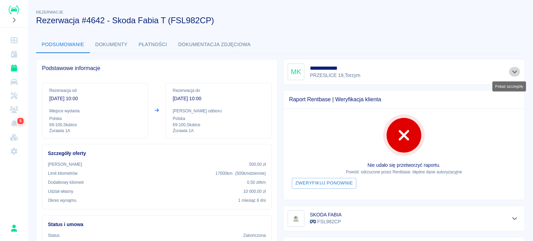
click at [512, 72] on icon "Pokaż szczegóły" at bounding box center [514, 72] width 5 height 3
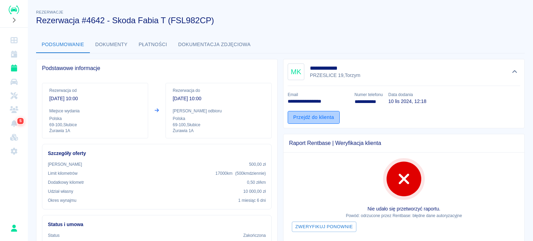
click at [306, 116] on link "Przejdź do klienta" at bounding box center [314, 117] width 52 height 13
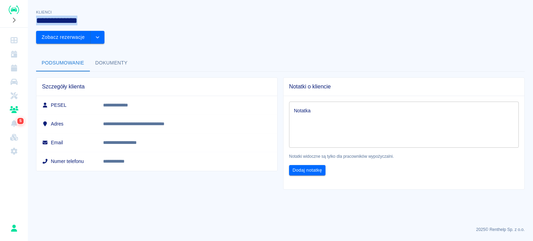
drag, startPoint x: 37, startPoint y: 21, endPoint x: 87, endPoint y: 22, distance: 50.6
click at [87, 22] on h3 "**********" at bounding box center [243, 21] width 414 height 10
copy h3 "**********"
drag, startPoint x: 125, startPoint y: 104, endPoint x: 212, endPoint y: 99, distance: 87.2
click at [212, 114] on td "**********" at bounding box center [187, 123] width 180 height 19
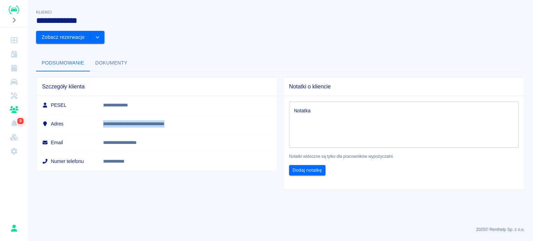
copy p "**********"
drag, startPoint x: 128, startPoint y: 139, endPoint x: 160, endPoint y: 140, distance: 32.6
click at [160, 152] on td "**********" at bounding box center [187, 161] width 180 height 19
copy link "**********"
drag, startPoint x: 125, startPoint y: 125, endPoint x: 187, endPoint y: 123, distance: 62.1
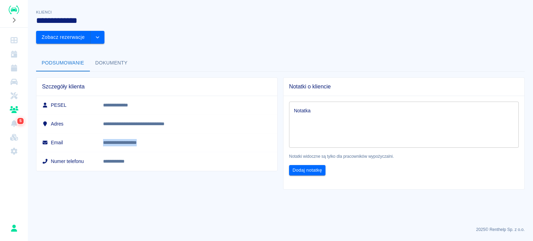
click at [187, 133] on td "**********" at bounding box center [187, 142] width 180 height 19
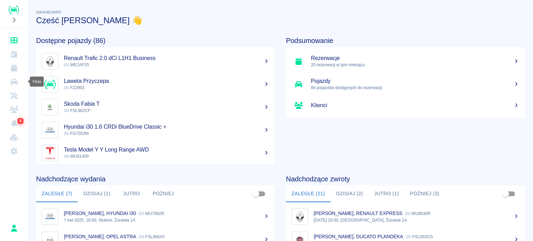
click at [18, 79] on icon "Flota" at bounding box center [14, 81] width 9 height 7
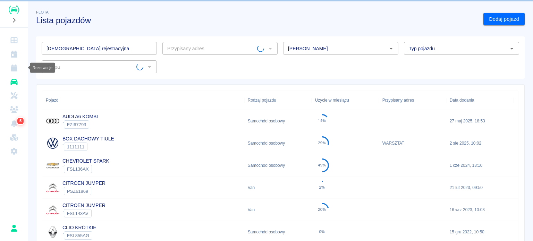
click at [18, 67] on icon "Rezerwacje" at bounding box center [14, 68] width 9 height 7
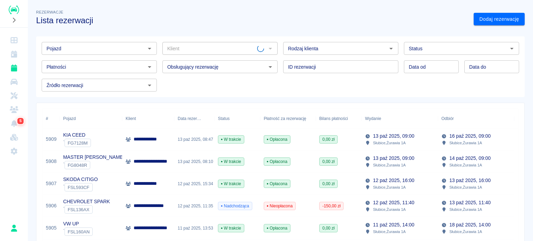
click at [48, 48] on input "Pojazd" at bounding box center [94, 48] width 100 height 9
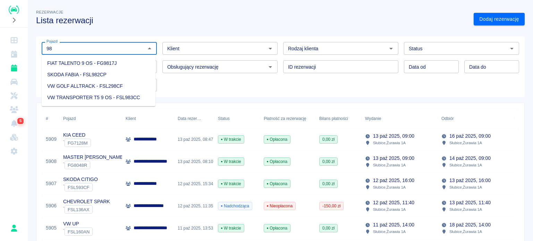
click at [70, 70] on li "SKODA FABIA - FSL982CP" at bounding box center [99, 74] width 114 height 11
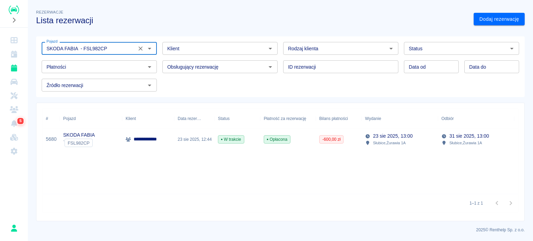
type input "SKODA FABIA - FSL982CP"
click at [464, 52] on input "Status" at bounding box center [456, 48] width 100 height 9
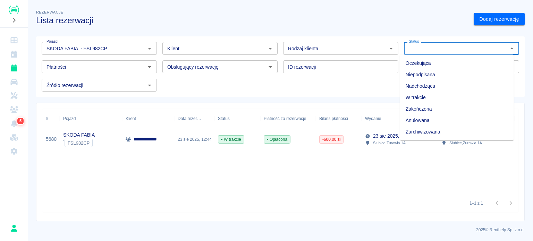
click at [437, 129] on li "Zarchiwizowana" at bounding box center [457, 131] width 114 height 11
type input "Zarchiwizowana"
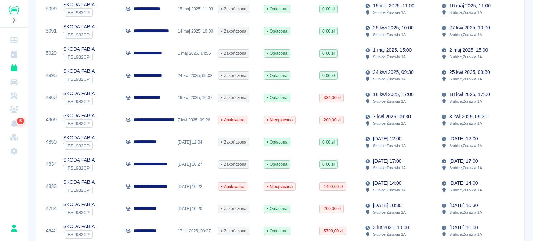
scroll to position [208, 0]
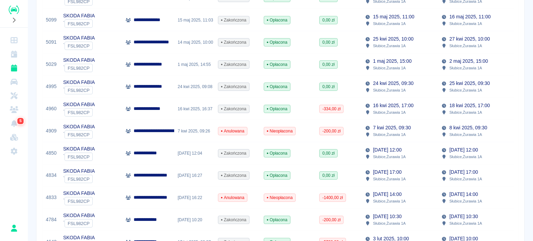
click at [105, 217] on div "SKODA FABIA ` FSL982CP" at bounding box center [91, 220] width 62 height 22
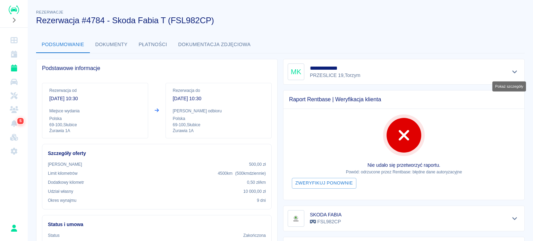
click at [509, 70] on button "Pokaż szczegóły" at bounding box center [514, 72] width 11 height 10
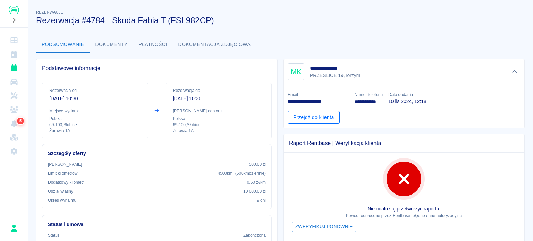
click at [326, 120] on link "Przejdź do klienta" at bounding box center [314, 117] width 52 height 13
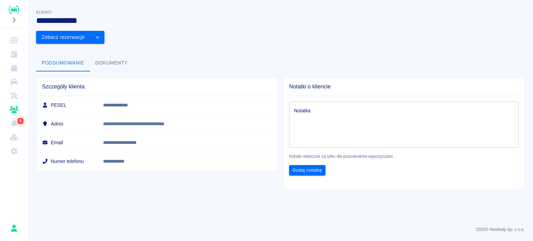
click at [111, 55] on button "Dokumenty" at bounding box center [111, 63] width 43 height 17
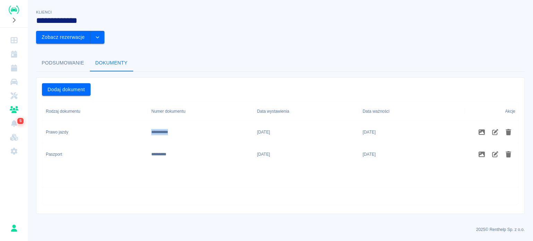
drag, startPoint x: 148, startPoint y: 114, endPoint x: 176, endPoint y: 113, distance: 28.4
click at [176, 121] on div "**********" at bounding box center [200, 132] width 105 height 22
copy div "**********"
click at [12, 68] on icon "Rezerwacje" at bounding box center [14, 68] width 6 height 7
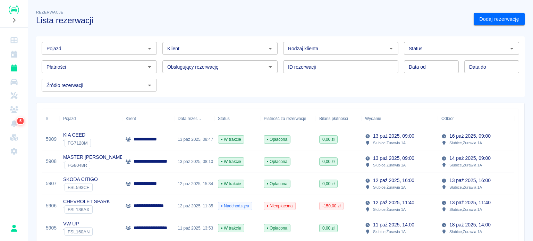
click at [110, 49] on input "Pojazd" at bounding box center [94, 48] width 100 height 9
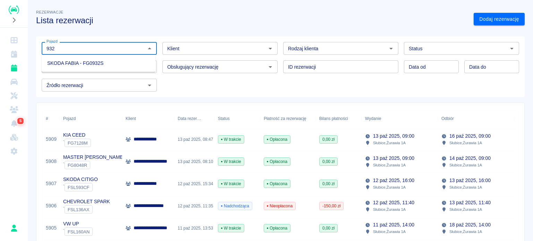
click at [104, 55] on ul "SKODA FABIA - FG0932S" at bounding box center [99, 63] width 114 height 17
click at [103, 65] on li "SKODA FABIA - FG0932S" at bounding box center [99, 63] width 114 height 11
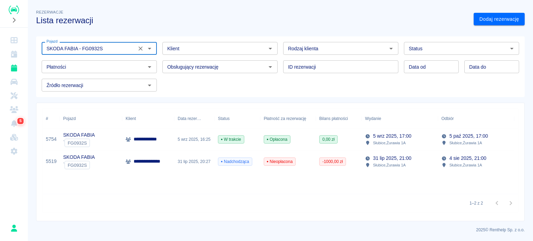
type input "SKODA FABIA - FG0932S"
click at [482, 50] on input "Status" at bounding box center [456, 48] width 100 height 9
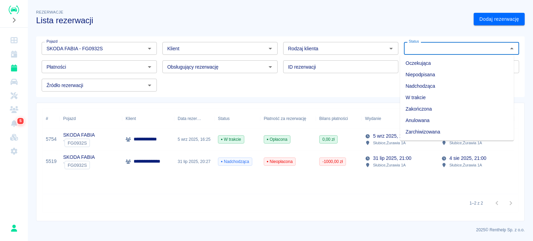
click at [428, 129] on li "Zarchiwizowana" at bounding box center [457, 131] width 114 height 11
type input "Zarchiwizowana"
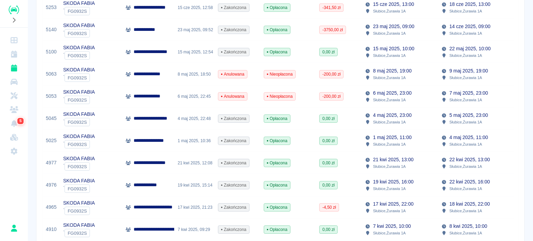
scroll to position [495, 0]
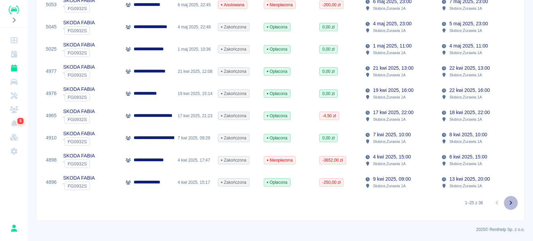
click at [508, 202] on icon "Przejdź do następnej strony" at bounding box center [510, 203] width 8 height 8
click at [506, 205] on icon "Przejdź do następnej strony" at bounding box center [510, 203] width 8 height 8
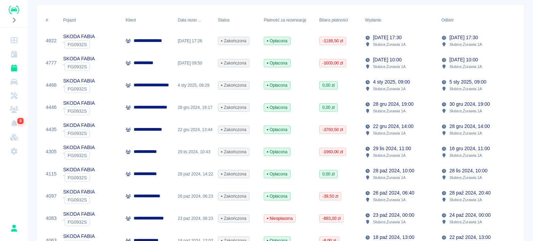
scroll to position [114, 0]
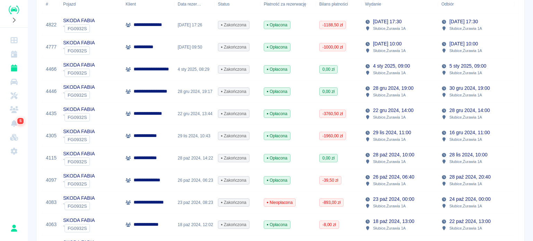
click at [107, 68] on div "SKODA FABIA ` FG0932S" at bounding box center [91, 69] width 62 height 22
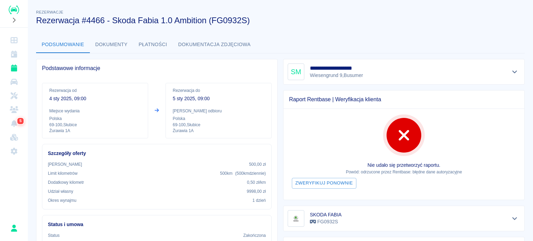
click at [118, 47] on button "Dokumenty" at bounding box center [111, 44] width 43 height 17
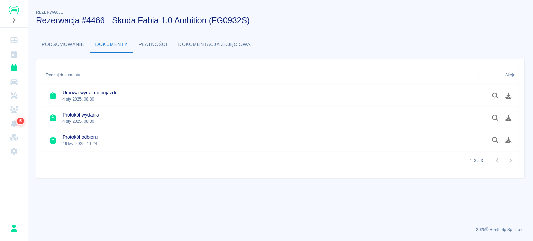
click at [54, 47] on button "Podsumowanie" at bounding box center [63, 44] width 54 height 17
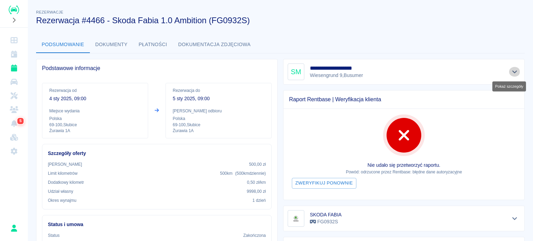
click at [513, 72] on button "Pokaż szczegóły" at bounding box center [514, 72] width 11 height 10
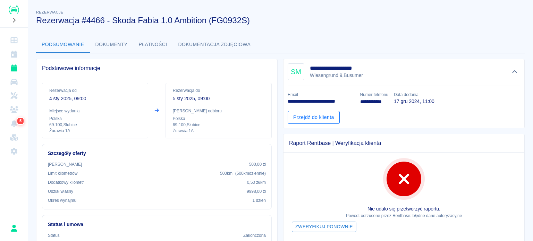
click at [324, 117] on link "Przejdź do klienta" at bounding box center [314, 117] width 52 height 13
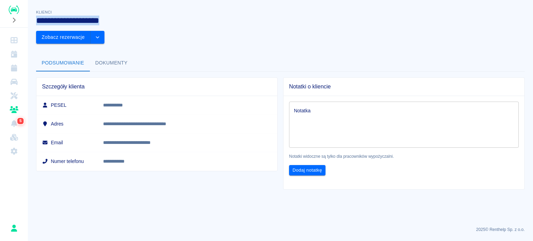
drag, startPoint x: 36, startPoint y: 19, endPoint x: 118, endPoint y: 20, distance: 81.2
click at [118, 20] on h3 "**********" at bounding box center [243, 21] width 414 height 10
copy h3 "**********"
drag, startPoint x: 126, startPoint y: 85, endPoint x: 157, endPoint y: 84, distance: 31.6
click at [157, 96] on td "**********" at bounding box center [187, 105] width 180 height 19
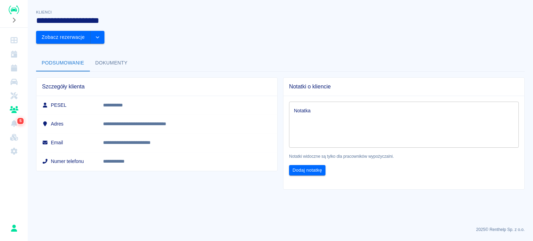
click at [136, 114] on td "**********" at bounding box center [187, 123] width 180 height 19
drag, startPoint x: 206, startPoint y: 107, endPoint x: 215, endPoint y: 106, distance: 9.7
click at [221, 114] on td "**********" at bounding box center [187, 123] width 180 height 19
copy p "**********"
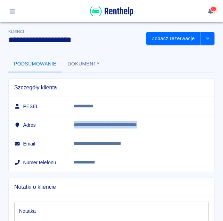
copy p "**********"
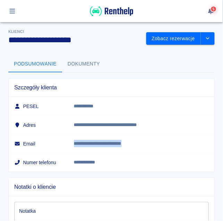
drag, startPoint x: 85, startPoint y: 143, endPoint x: 156, endPoint y: 144, distance: 71.1
click at [156, 144] on p "**********" at bounding box center [133, 143] width 119 height 7
copy p "**********"
click at [126, 164] on td "**********" at bounding box center [141, 162] width 146 height 19
drag, startPoint x: 125, startPoint y: 164, endPoint x: 85, endPoint y: 162, distance: 40.6
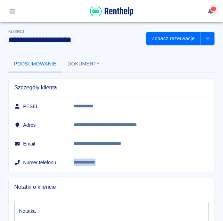
click at [85, 162] on td "**********" at bounding box center [141, 162] width 146 height 19
copy link "**********"
click at [92, 67] on button "Dokumenty" at bounding box center [83, 64] width 43 height 17
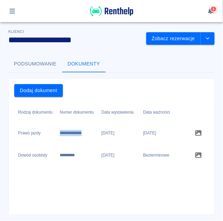
drag, startPoint x: 58, startPoint y: 133, endPoint x: 88, endPoint y: 133, distance: 29.8
click at [88, 133] on div "**********" at bounding box center [77, 133] width 42 height 22
copy div "**********"
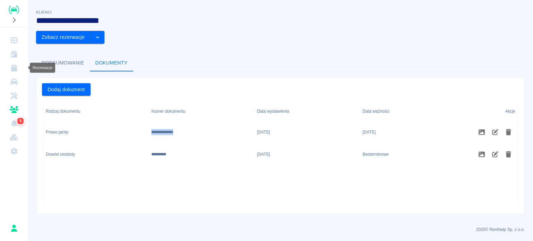
drag, startPoint x: 11, startPoint y: 69, endPoint x: 21, endPoint y: 67, distance: 9.9
click at [11, 69] on icon "Rezerwacje" at bounding box center [14, 68] width 6 height 7
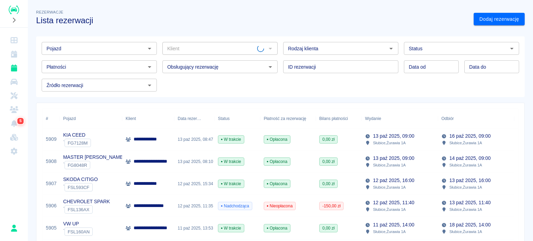
click at [94, 45] on input "Pojazd" at bounding box center [94, 48] width 100 height 9
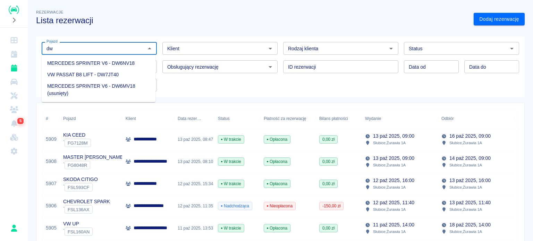
click at [93, 75] on li "VW PASSAT B8 LIFT - DW7JT40" at bounding box center [99, 74] width 114 height 11
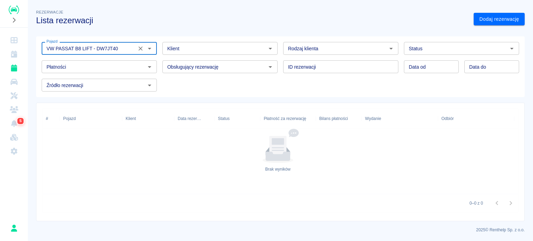
type input "VW PASSAT B8 LIFT - DW7JT40"
click at [444, 46] on input "Status" at bounding box center [456, 48] width 100 height 9
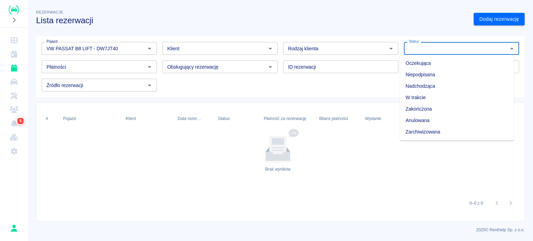
click at [423, 134] on li "Zarchiwizowana" at bounding box center [457, 131] width 114 height 11
type input "Zarchiwizowana"
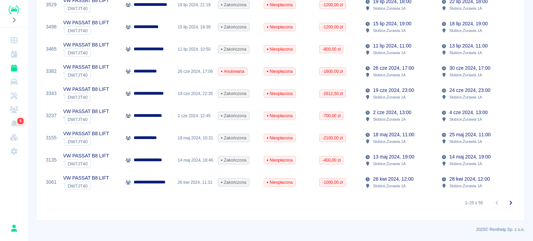
scroll to position [495, 0]
click at [506, 206] on icon "Przejdź do następnej strony" at bounding box center [510, 203] width 8 height 8
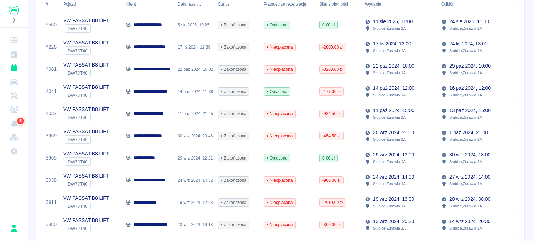
scroll to position [113, 0]
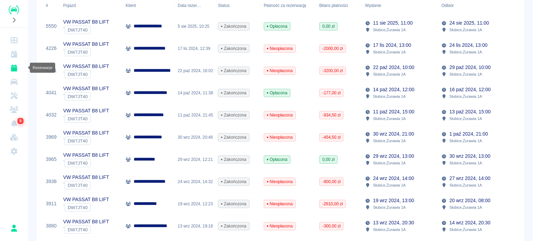
click at [22, 68] on link "Rezerwacje" at bounding box center [14, 68] width 22 height 14
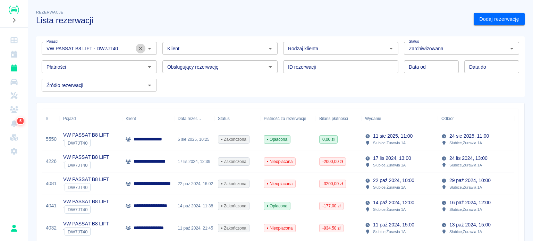
click at [139, 49] on icon "Wyczyść" at bounding box center [140, 48] width 4 height 4
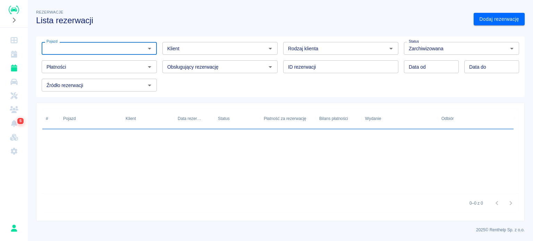
click at [97, 46] on input "Pojazd" at bounding box center [94, 48] width 100 height 9
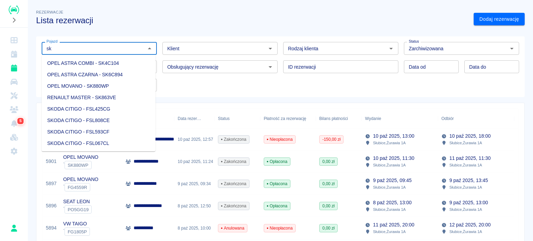
click at [110, 76] on li "OPEL ASTRA CZARNA - SK6C894" at bounding box center [99, 74] width 114 height 11
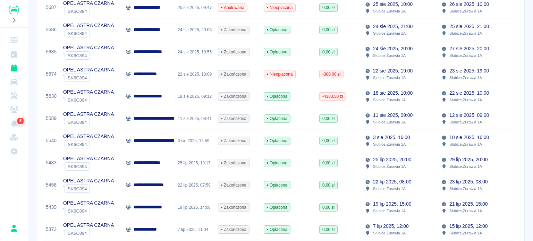
scroll to position [277, 0]
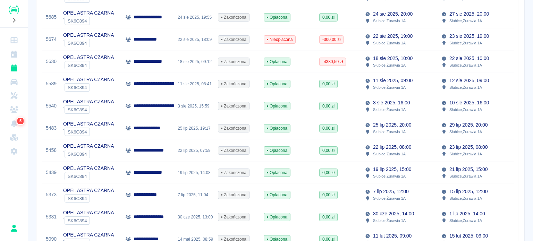
type input "OPEL ASTRA CZARNA - SK6C894"
click at [353, 194] on div "0,00 zł" at bounding box center [339, 195] width 46 height 22
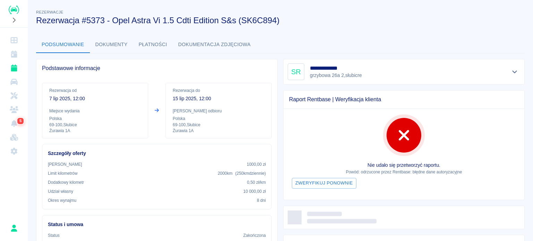
click at [108, 45] on button "Dokumenty" at bounding box center [111, 44] width 43 height 17
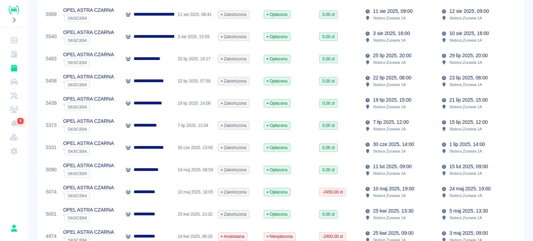
scroll to position [277, 0]
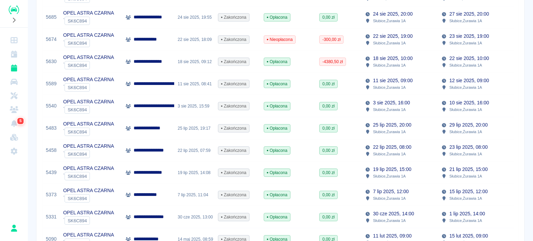
click at [166, 153] on p "**********" at bounding box center [152, 150] width 37 height 7
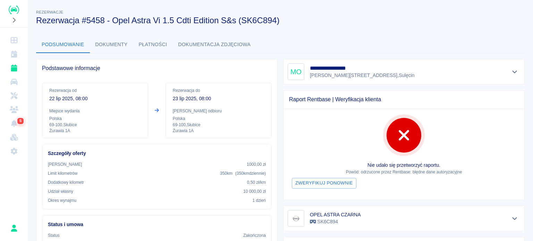
click at [118, 46] on button "Dokumenty" at bounding box center [111, 44] width 43 height 17
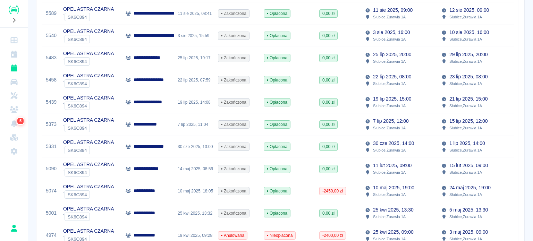
scroll to position [347, 0]
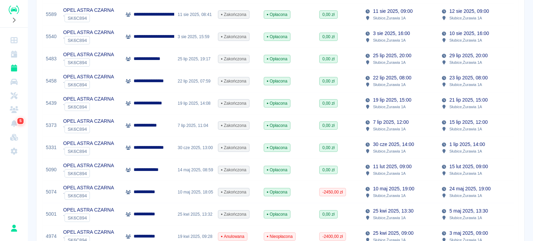
click at [169, 63] on div "**********" at bounding box center [148, 59] width 52 height 22
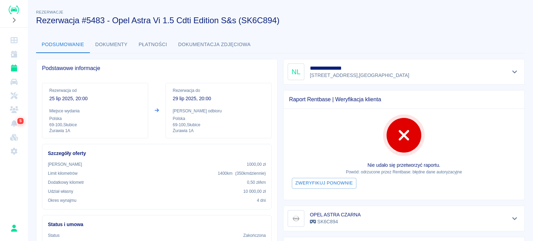
click at [105, 42] on button "Dokumenty" at bounding box center [111, 44] width 43 height 17
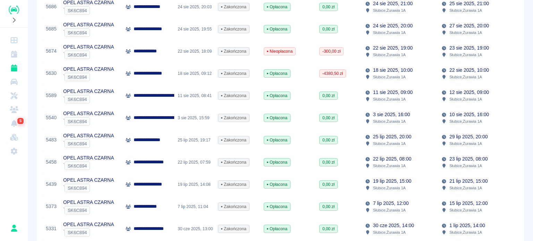
scroll to position [277, 0]
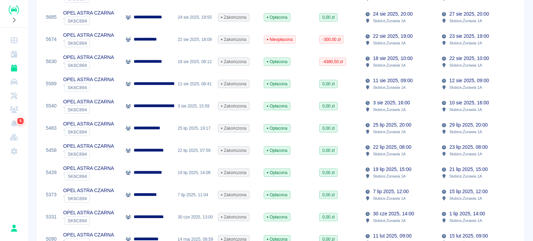
click at [165, 88] on div "**********" at bounding box center [148, 84] width 52 height 22
